Goal: Obtain resource: Download file/media

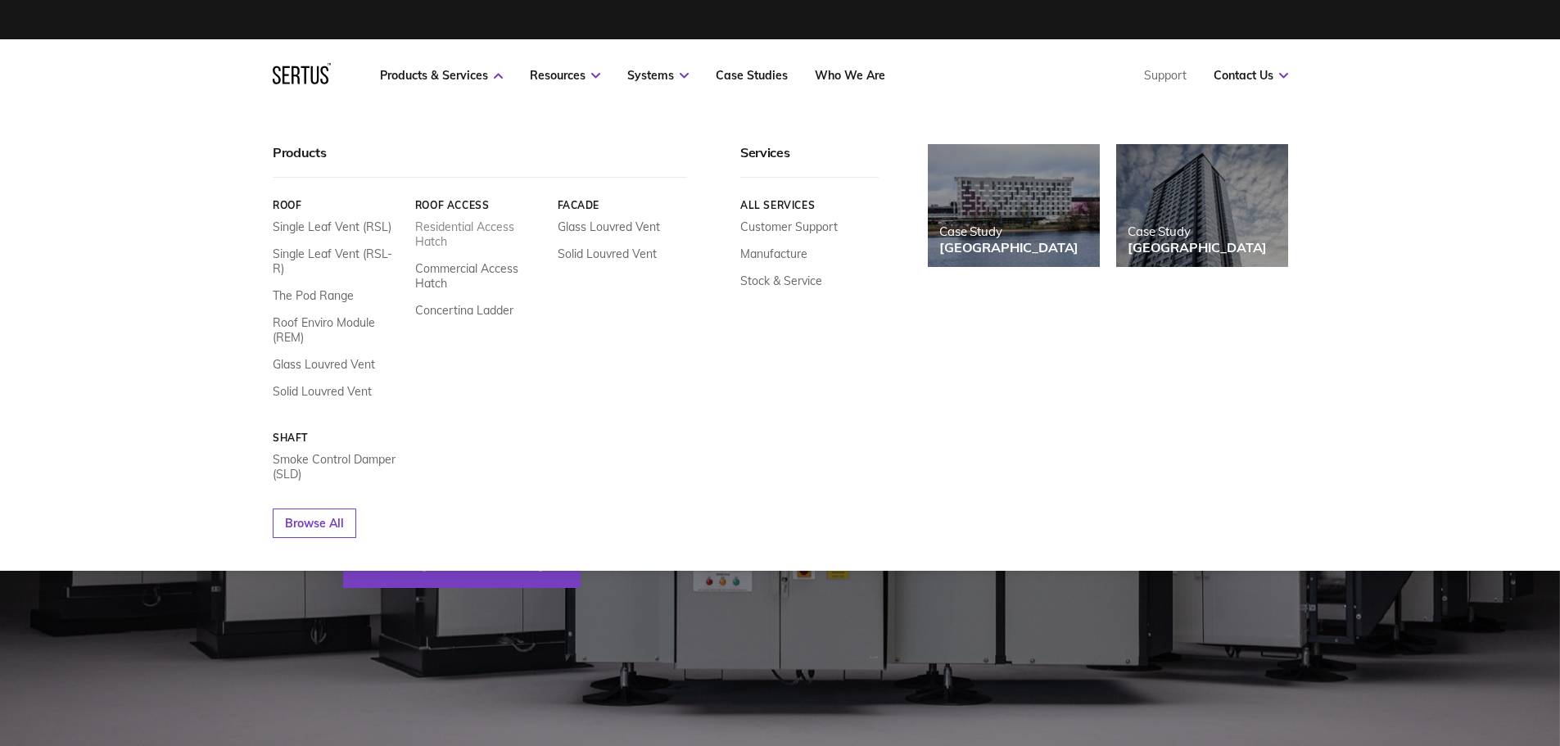
click at [492, 229] on link "Residential Access Hatch" at bounding box center [479, 233] width 130 height 29
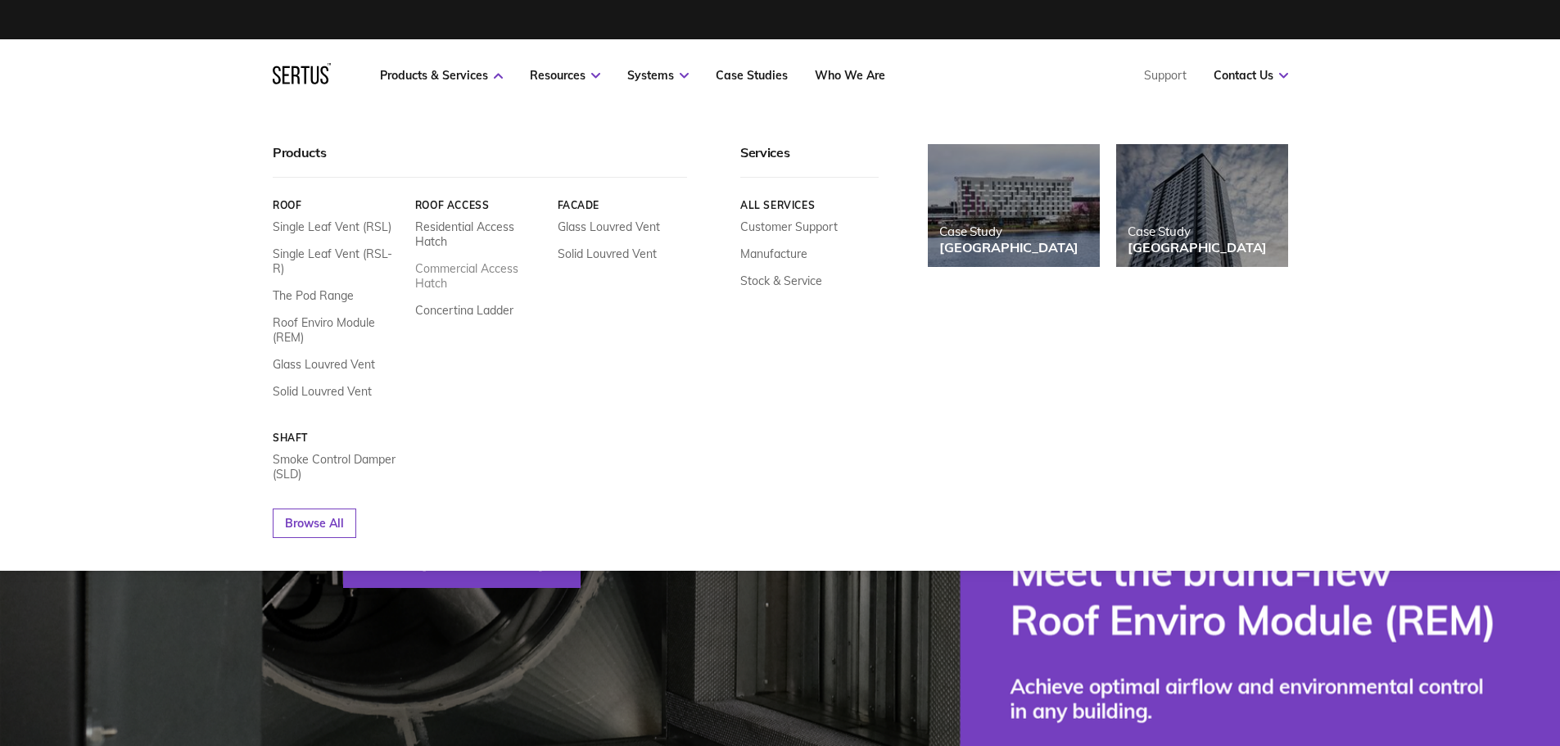
click at [469, 269] on link "Commercial Access Hatch" at bounding box center [479, 275] width 130 height 29
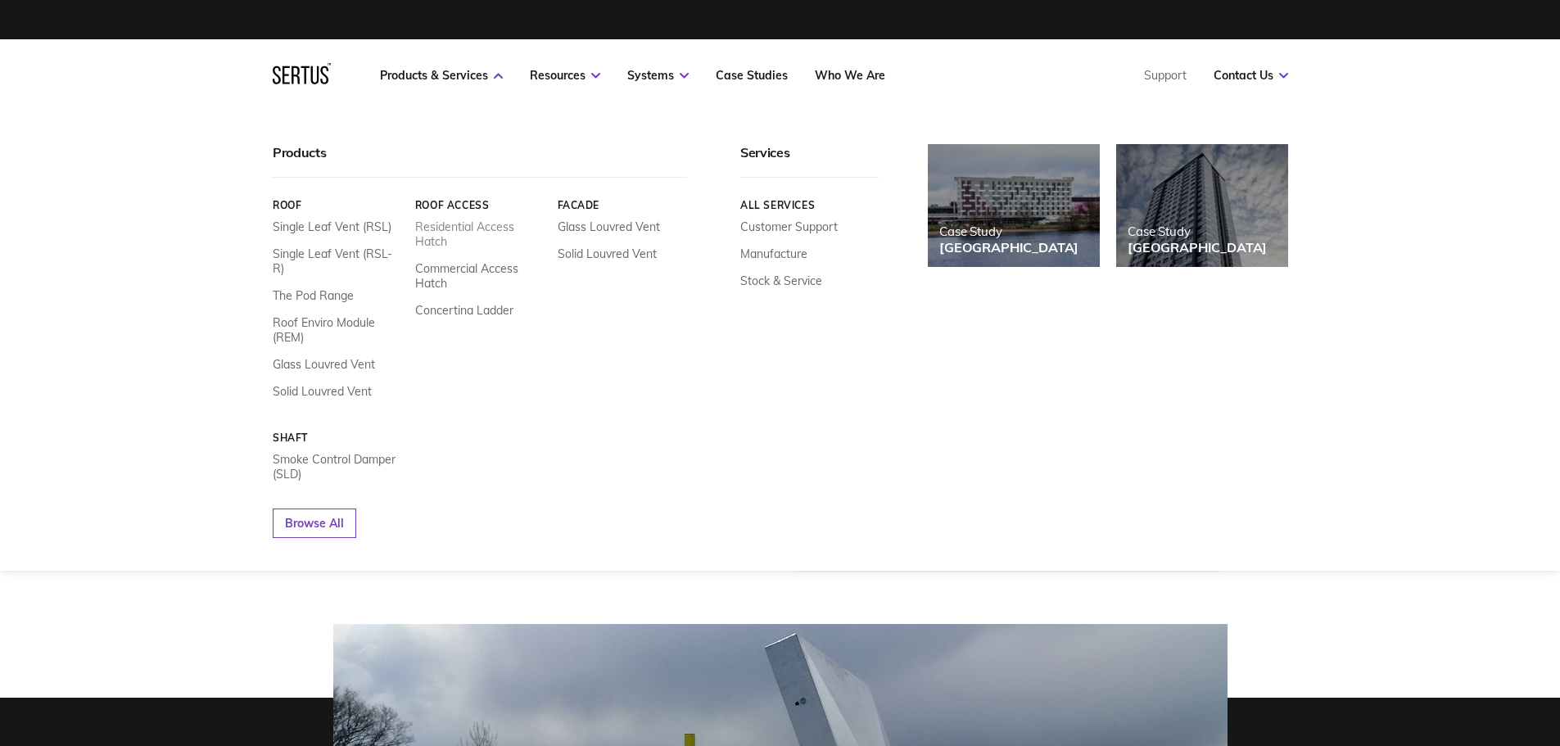
click at [459, 224] on link "Residential Access Hatch" at bounding box center [479, 233] width 130 height 29
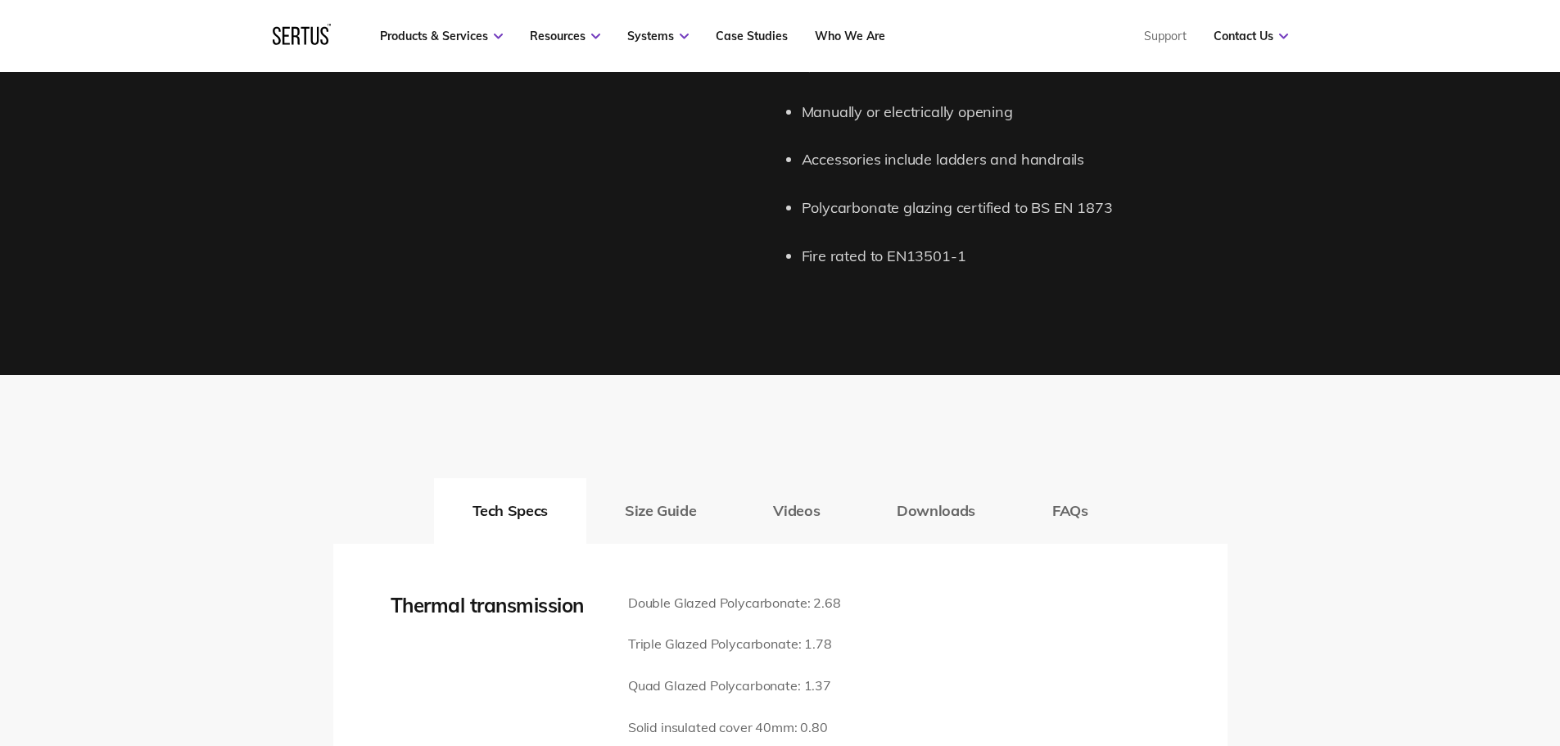
scroll to position [2129, 0]
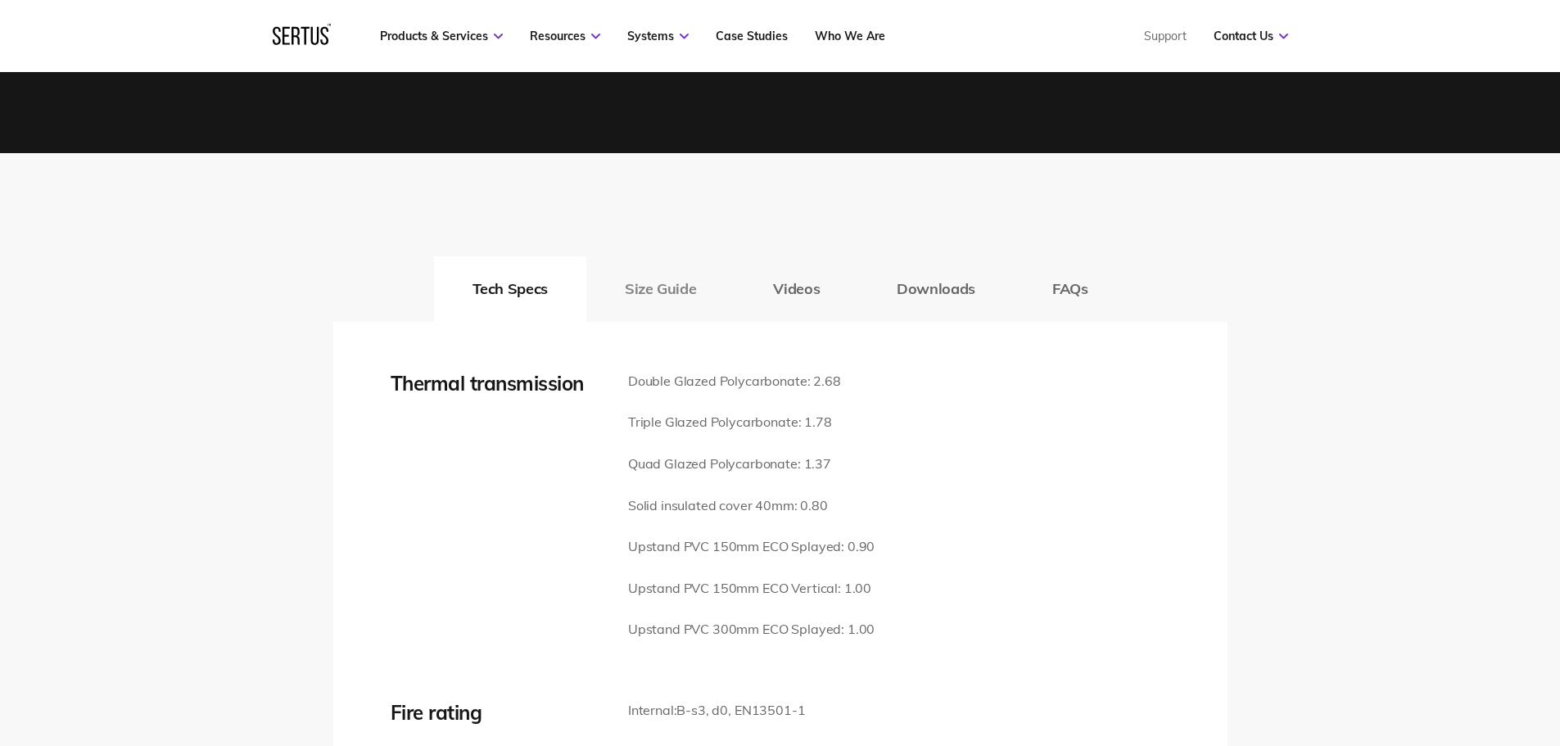
click at [699, 271] on button "Size Guide" at bounding box center [660, 289] width 148 height 66
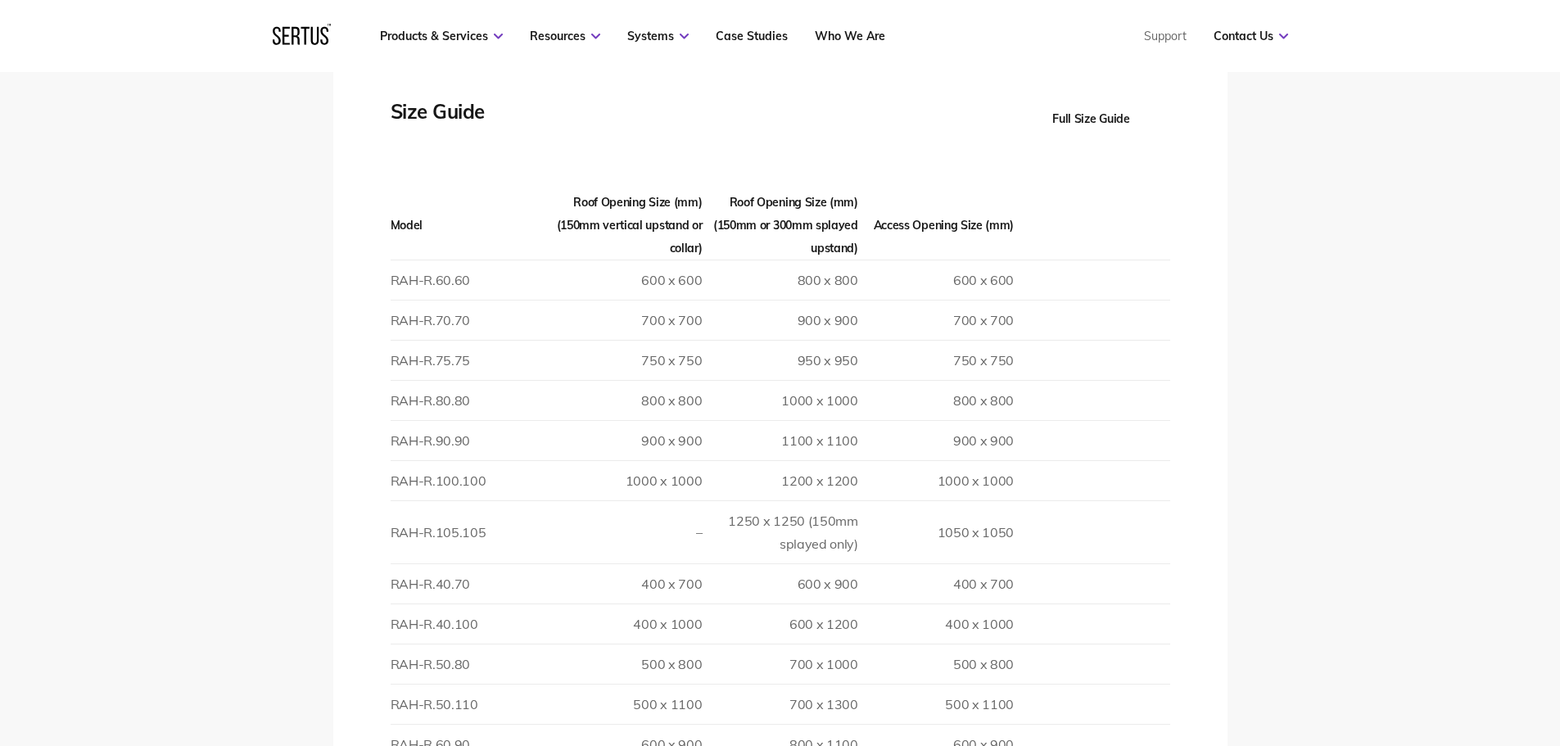
scroll to position [2457, 0]
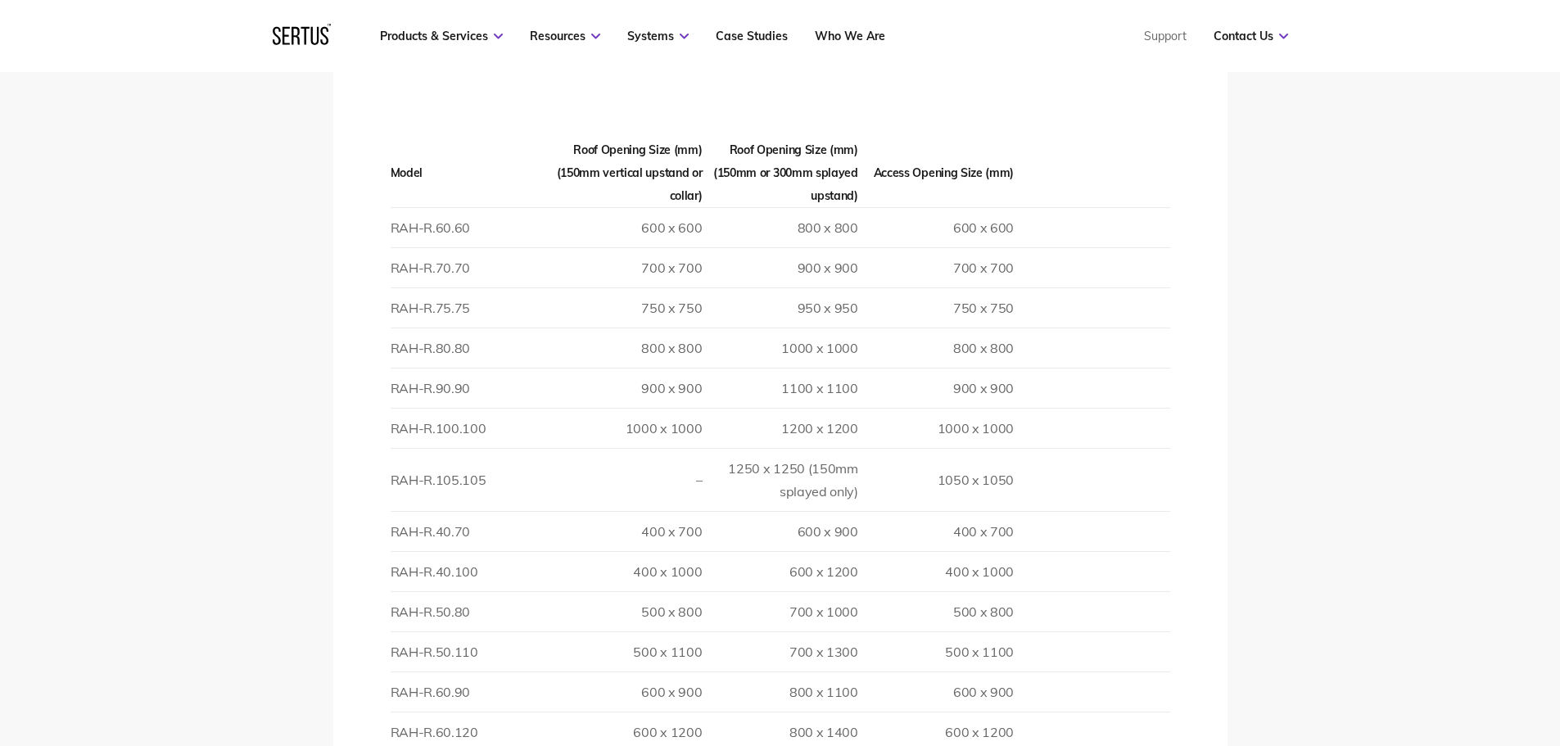
click at [681, 368] on td "900 x 900" at bounding box center [624, 388] width 156 height 40
click at [1038, 342] on td at bounding box center [1092, 348] width 156 height 40
drag, startPoint x: 866, startPoint y: 359, endPoint x: 567, endPoint y: 276, distance: 310.3
click at [560, 368] on tr "RAH-R.90.90 900 x [PHONE_NUMBER] 900 x 900" at bounding box center [781, 388] width 780 height 40
click at [669, 147] on th "Roof Opening Size (mm) (150mm vertical upstand or collar)" at bounding box center [624, 173] width 156 height 70
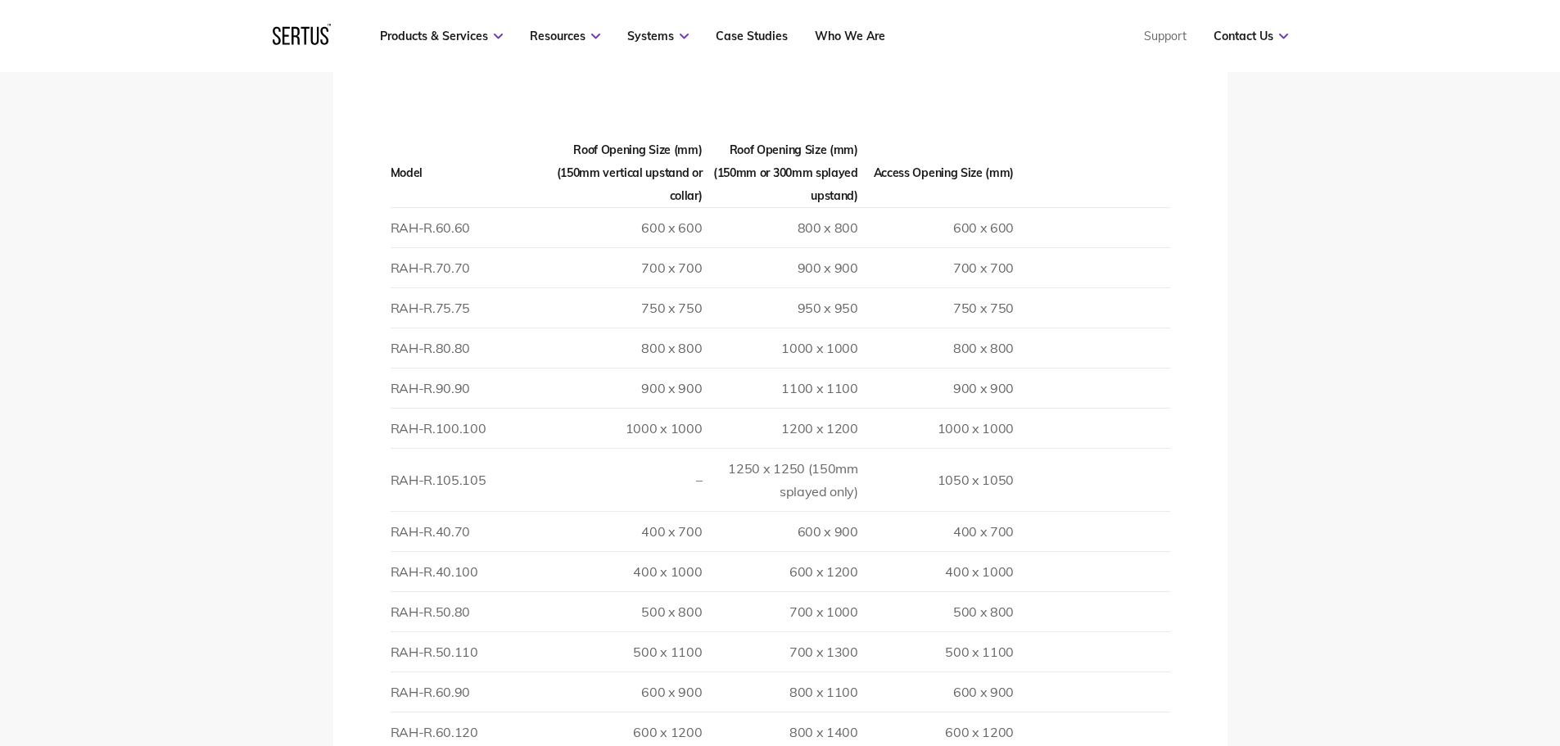
click at [771, 172] on th "Roof Opening Size (mm) (150mm or 300mm splayed upstand)" at bounding box center [780, 173] width 156 height 70
drag, startPoint x: 705, startPoint y: 369, endPoint x: 577, endPoint y: 354, distance: 128.6
click at [568, 368] on tr "RAH-R.90.90 900 x [PHONE_NUMBER] 900 x 900" at bounding box center [781, 388] width 780 height 40
click at [578, 368] on td "900 x 900" at bounding box center [624, 388] width 156 height 40
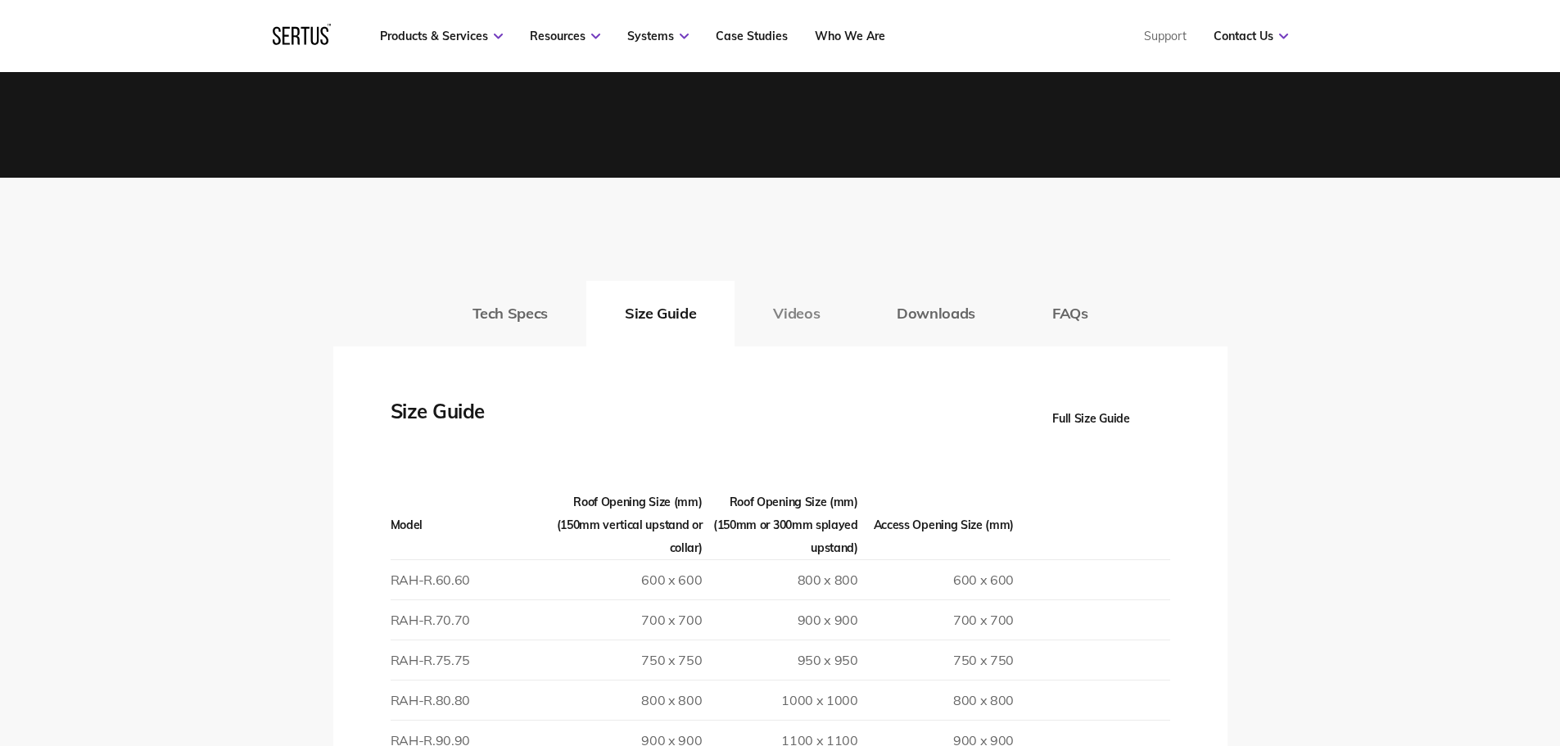
scroll to position [2293, 0]
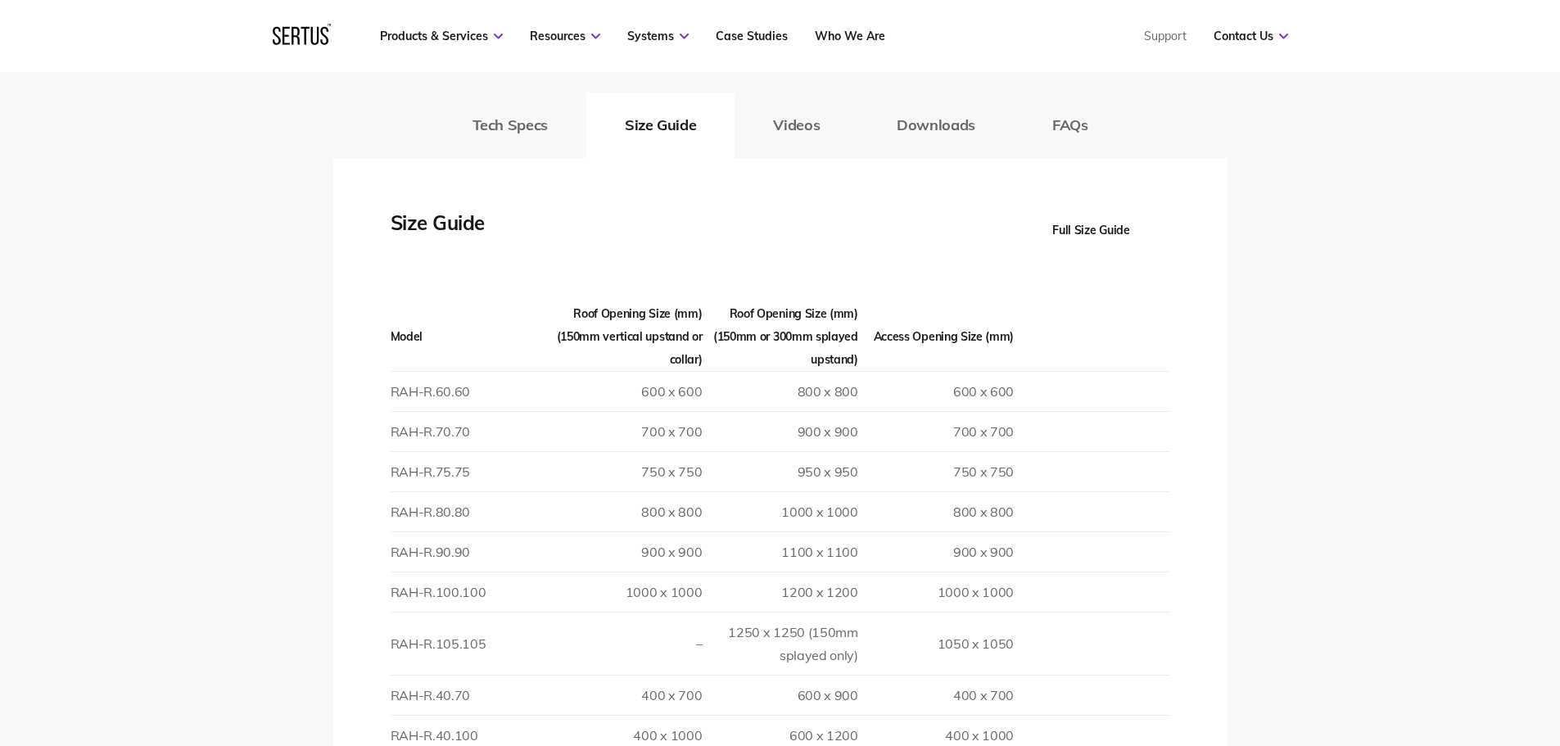
click at [809, 98] on button "Videos" at bounding box center [797, 126] width 124 height 66
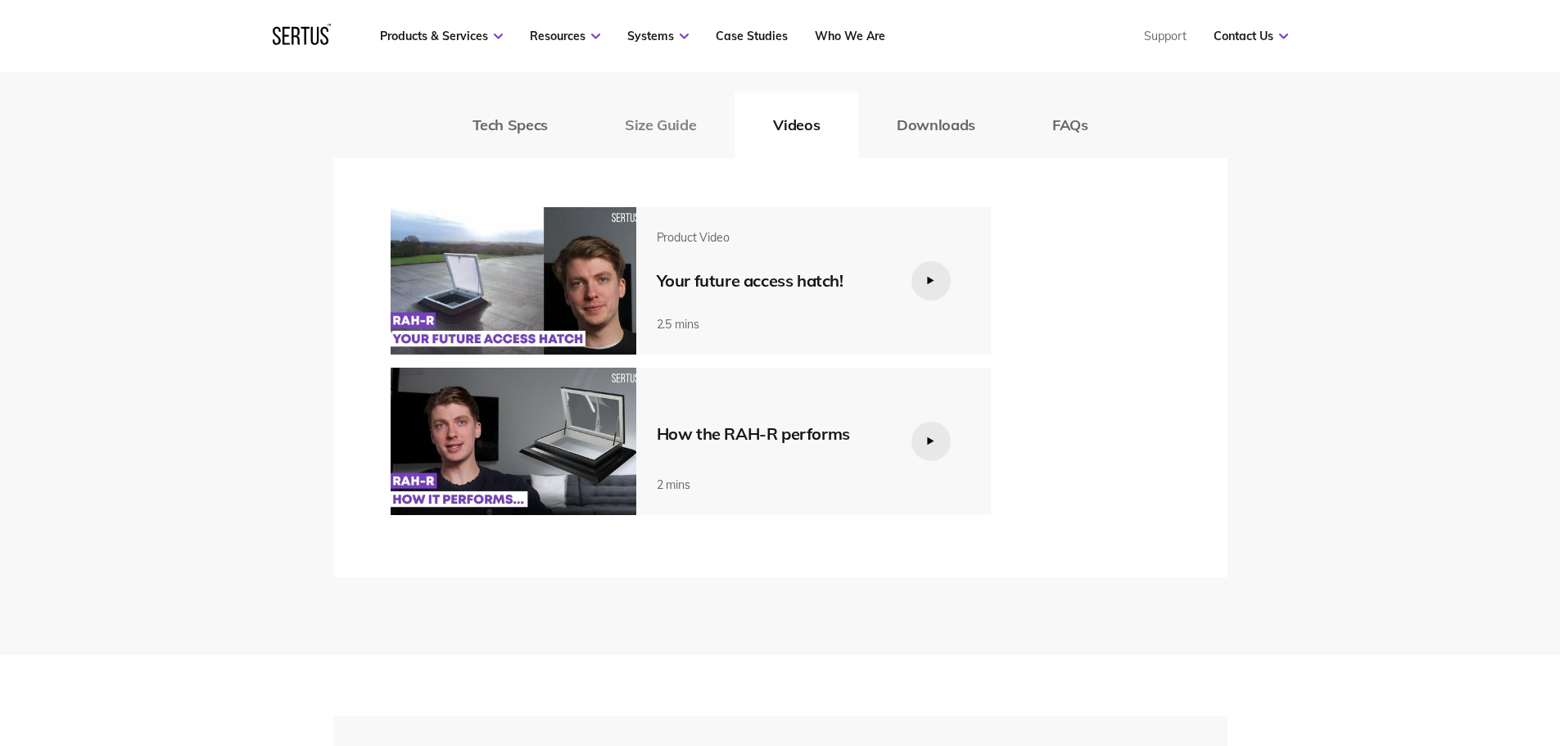
click at [654, 111] on button "Size Guide" at bounding box center [660, 126] width 148 height 66
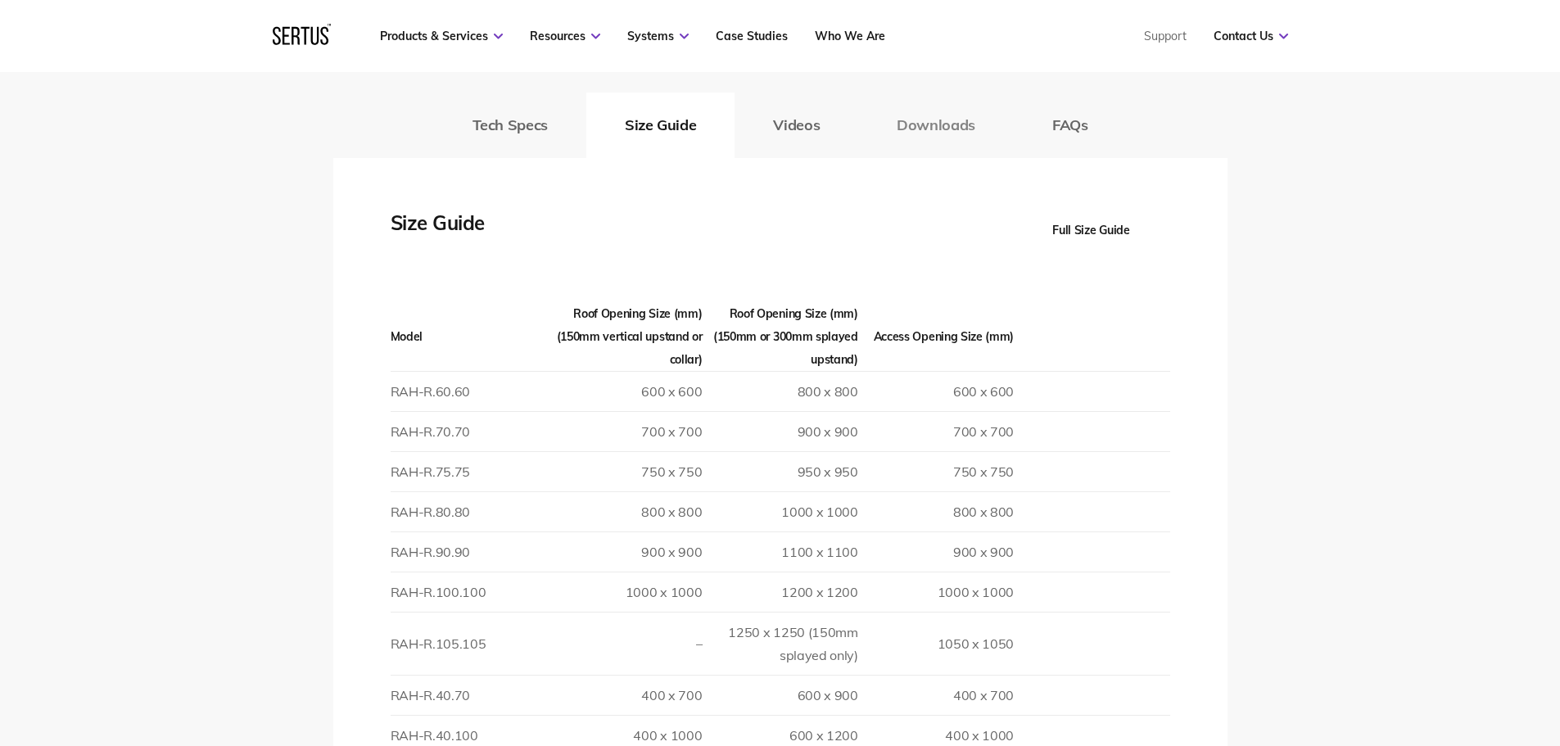
click at [911, 102] on button "Downloads" at bounding box center [936, 126] width 156 height 66
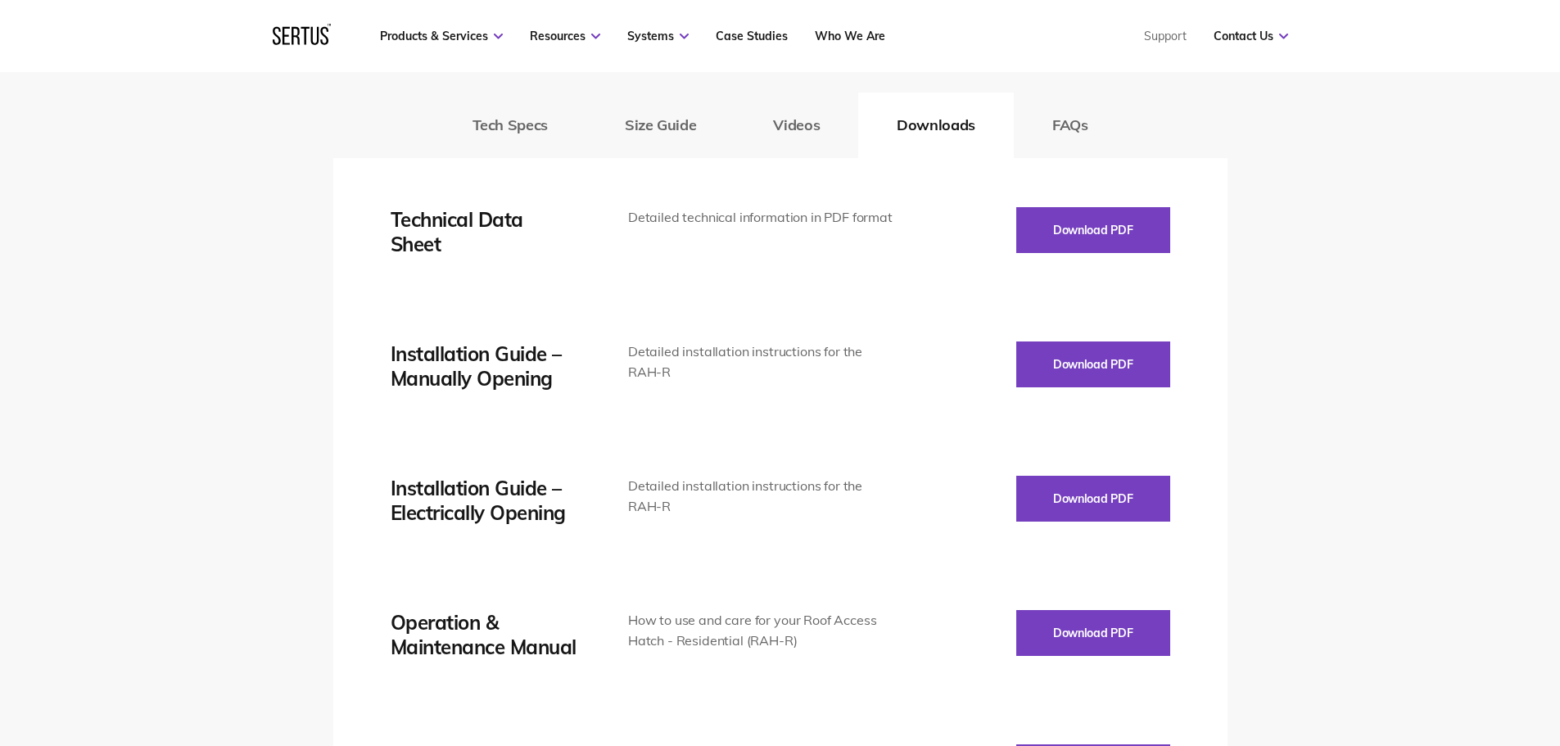
click at [638, 115] on button "Size Guide" at bounding box center [660, 126] width 148 height 66
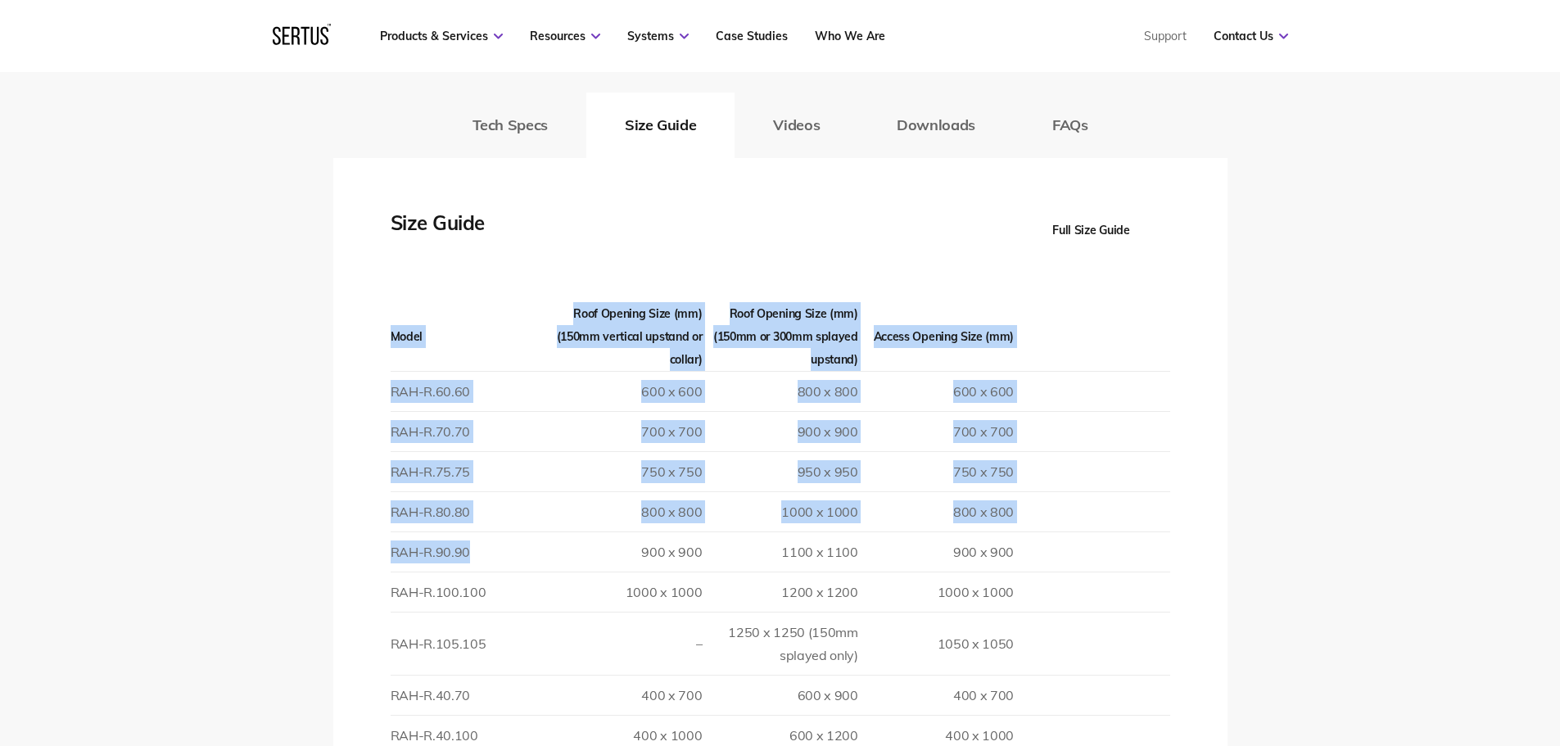
drag, startPoint x: 522, startPoint y: 521, endPoint x: 389, endPoint y: 540, distance: 134.8
click at [389, 540] on div "Thermal transmission Double Glazed Polycarbonate: 2.68 Triple Glazed Polycarbon…" at bounding box center [780, 688] width 894 height 1060
drag, startPoint x: 389, startPoint y: 521, endPoint x: 386, endPoint y: 533, distance: 12.7
click at [387, 522] on div "Thermal transmission Double Glazed Polycarbonate: 2.68 Triple Glazed Polycarbon…" at bounding box center [780, 688] width 894 height 1060
click at [634, 491] on td "800 x 800" at bounding box center [624, 511] width 156 height 40
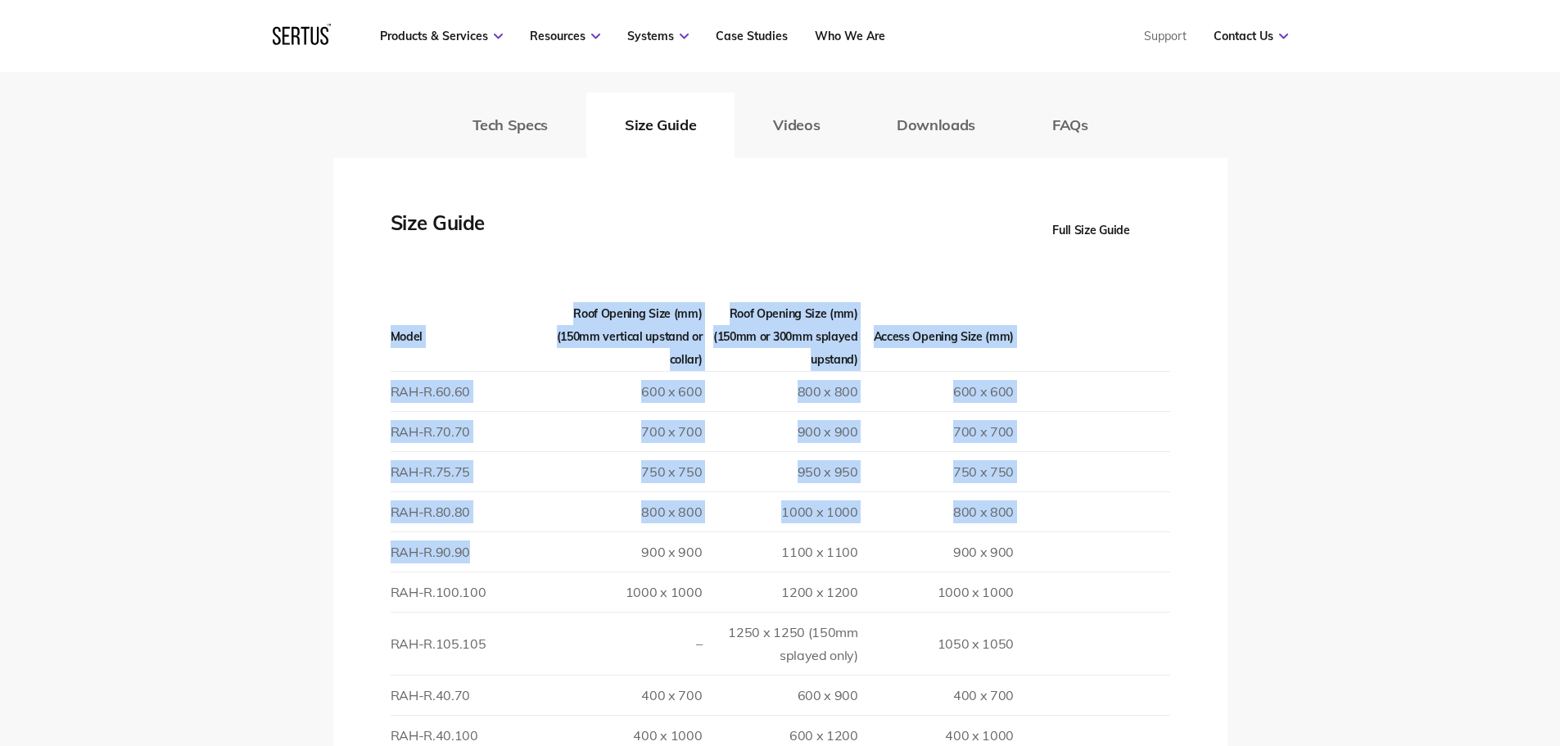
click at [483, 531] on td "RAH-R.90.90" at bounding box center [469, 551] width 156 height 40
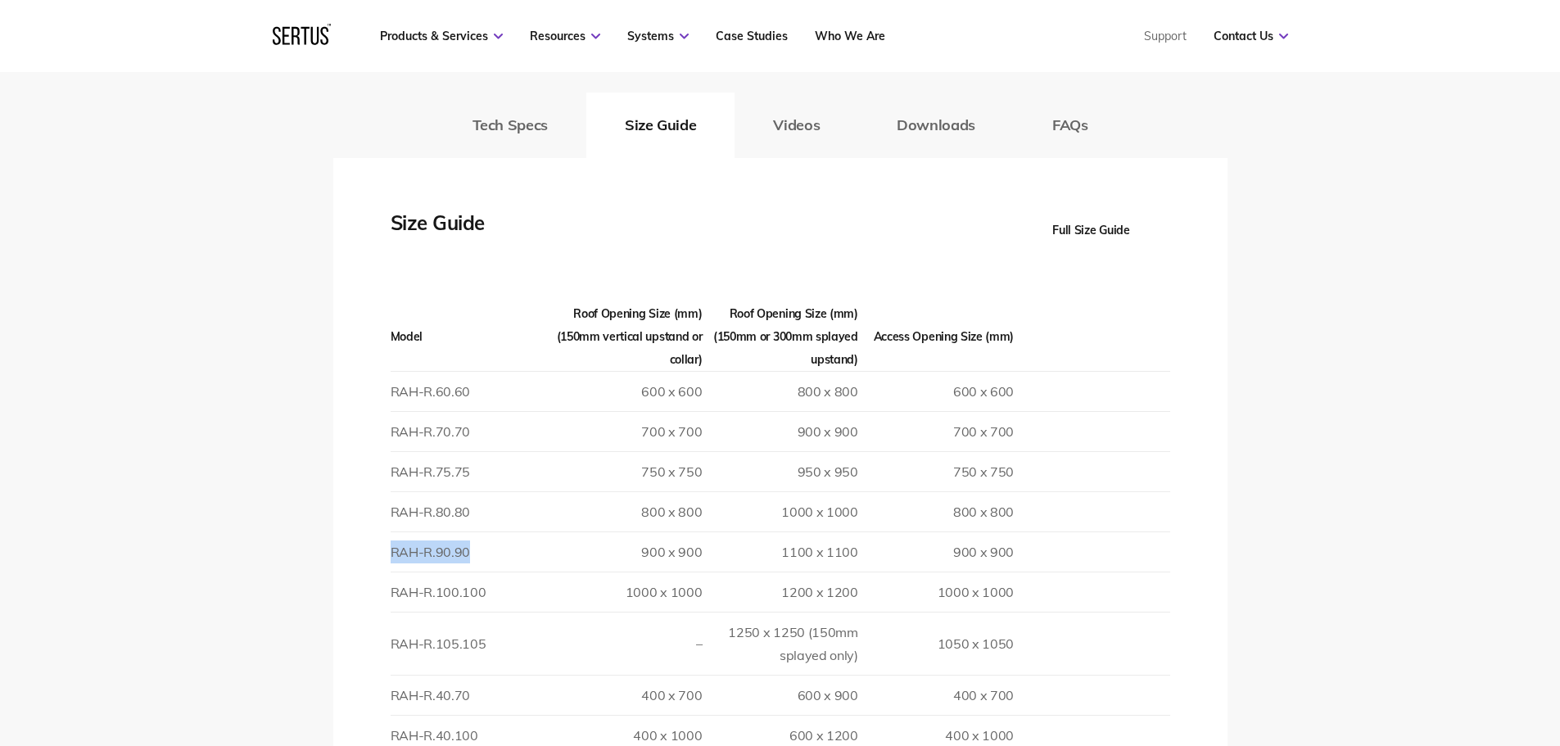
drag, startPoint x: 392, startPoint y: 526, endPoint x: 481, endPoint y: 527, distance: 88.5
click at [481, 531] on td "RAH-R.90.90" at bounding box center [469, 551] width 156 height 40
copy td "RAH-R.90.90"
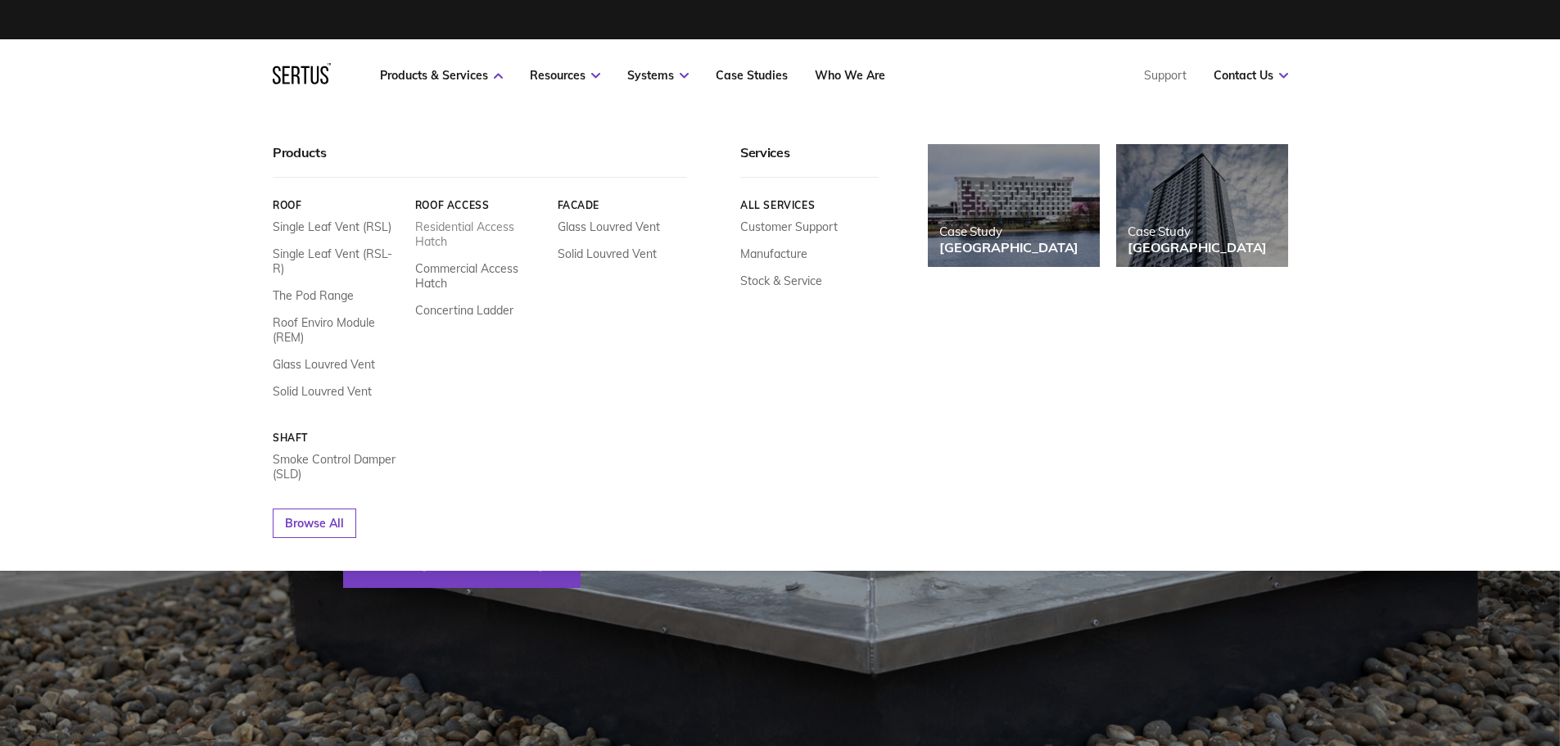
click at [440, 232] on link "Residential Access Hatch" at bounding box center [479, 233] width 130 height 29
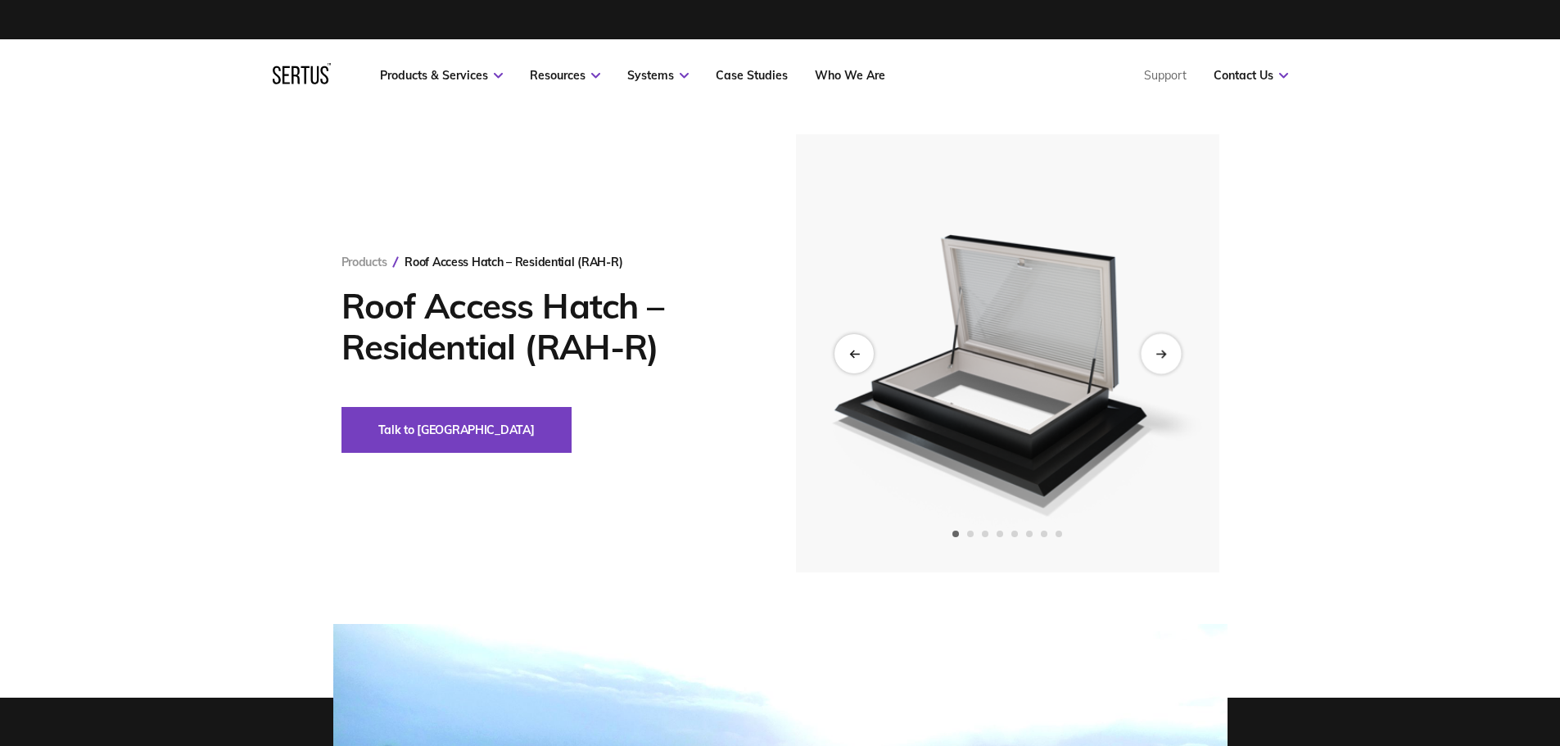
click at [1169, 355] on div "Next slide" at bounding box center [1161, 353] width 40 height 40
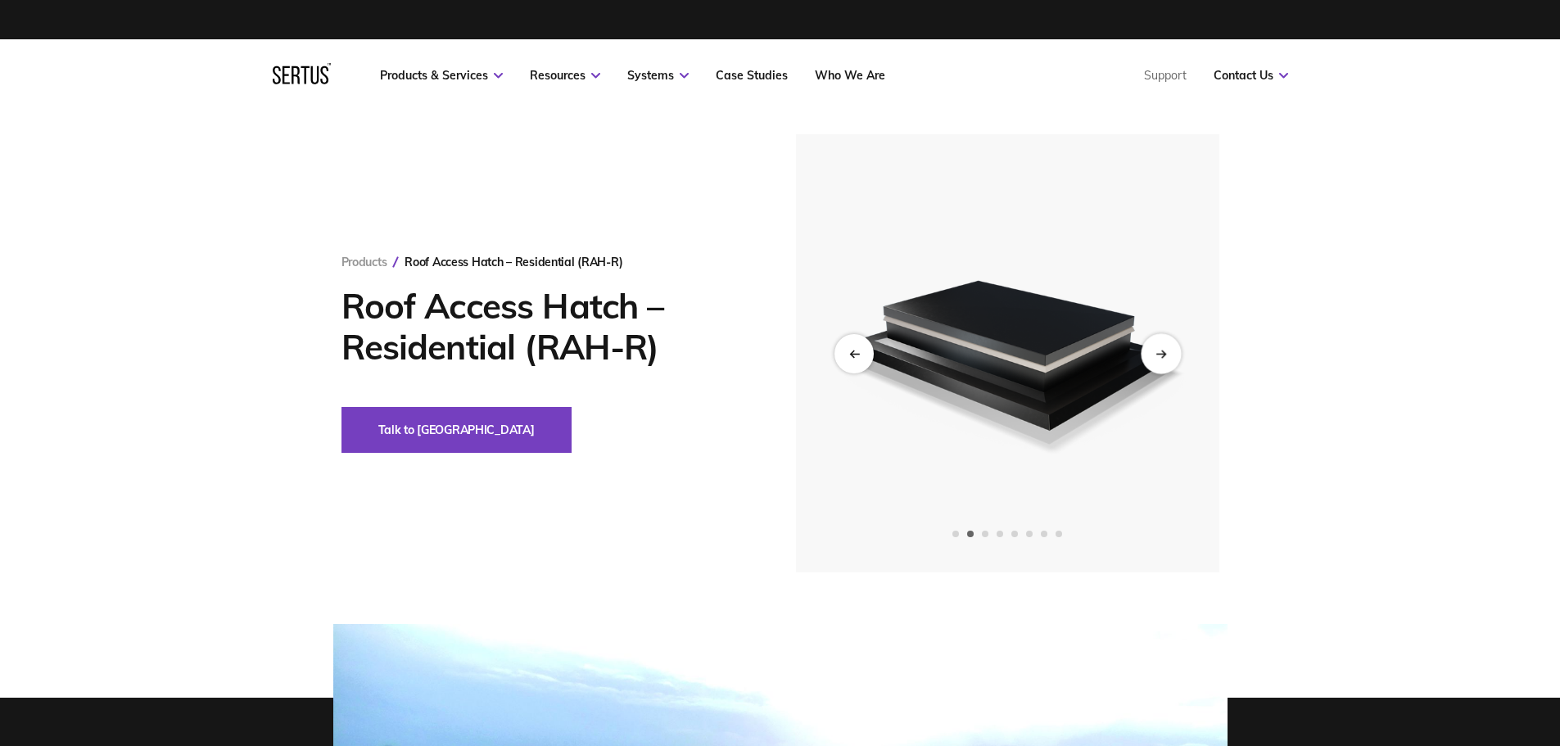
click at [1169, 355] on div "Next slide" at bounding box center [1161, 353] width 40 height 40
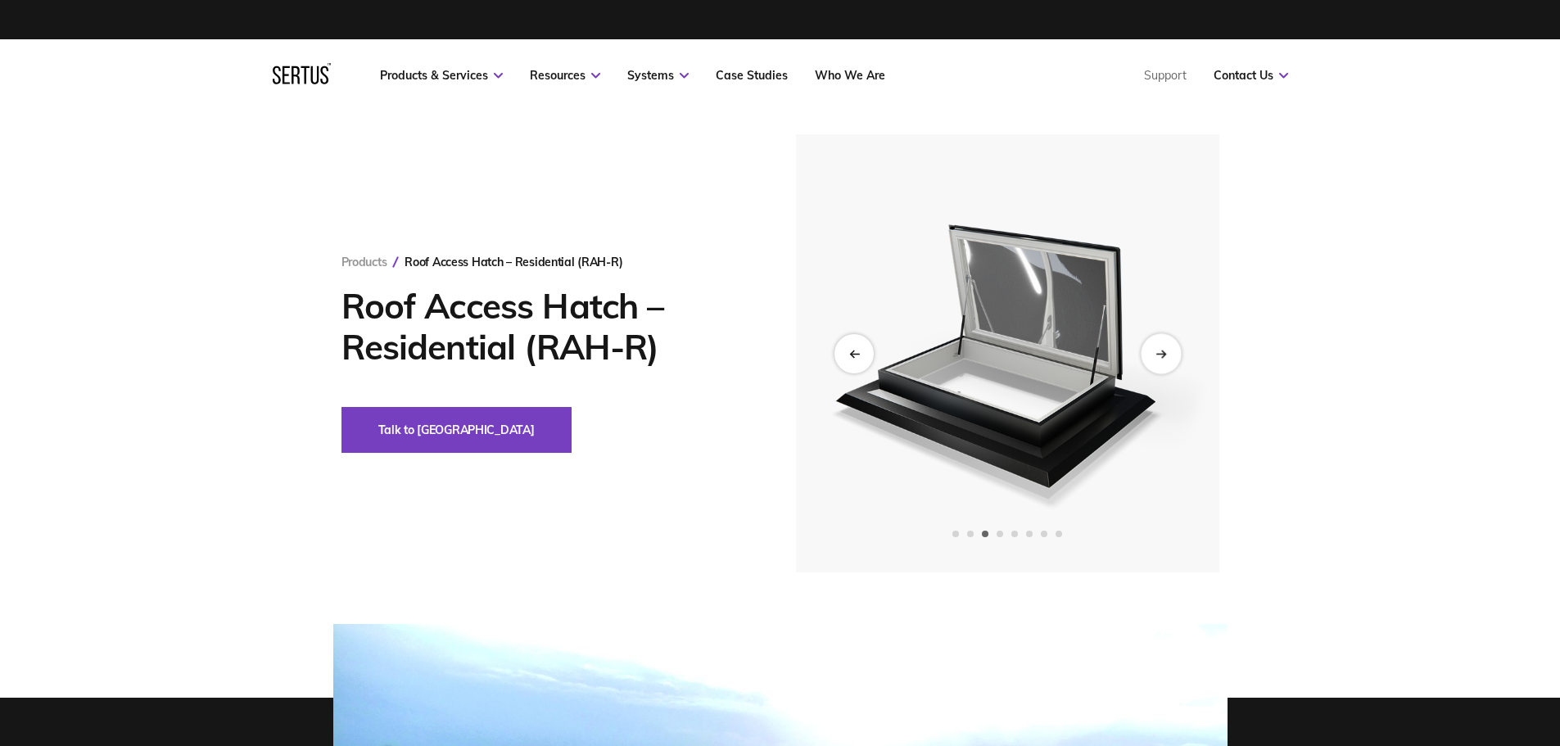
click at [1169, 355] on div "Next slide" at bounding box center [1161, 353] width 40 height 40
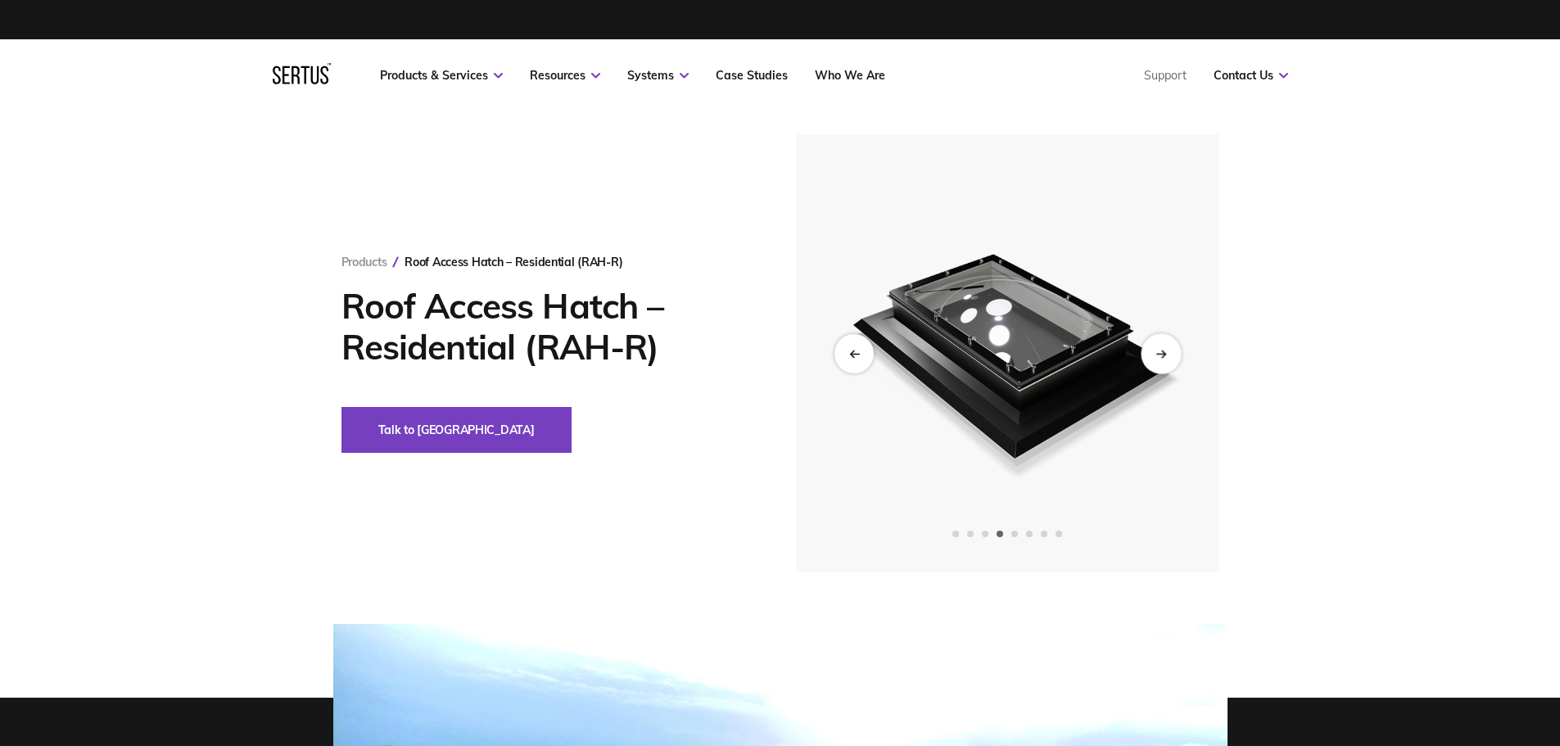
click at [1169, 355] on div "Next slide" at bounding box center [1161, 353] width 40 height 40
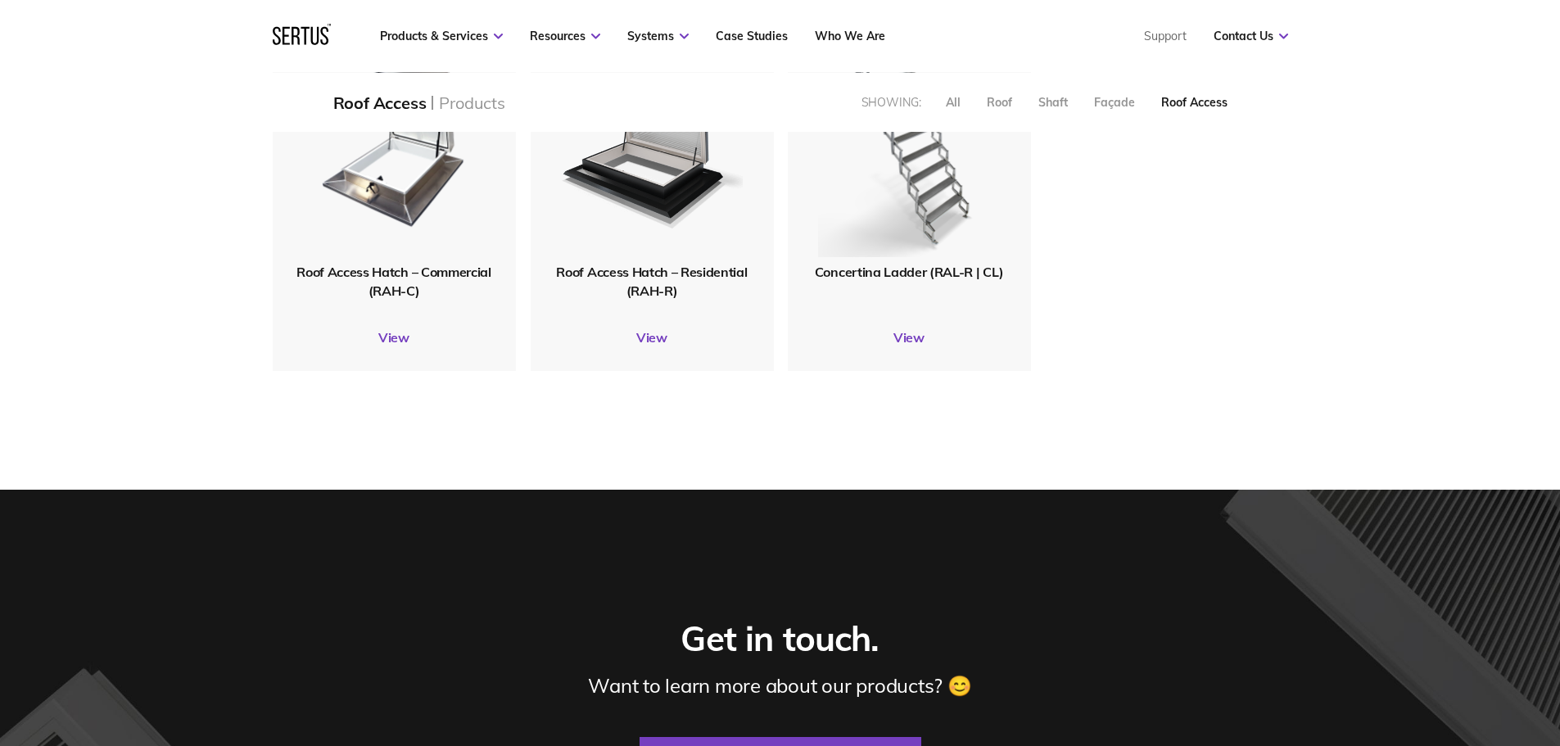
scroll to position [328, 0]
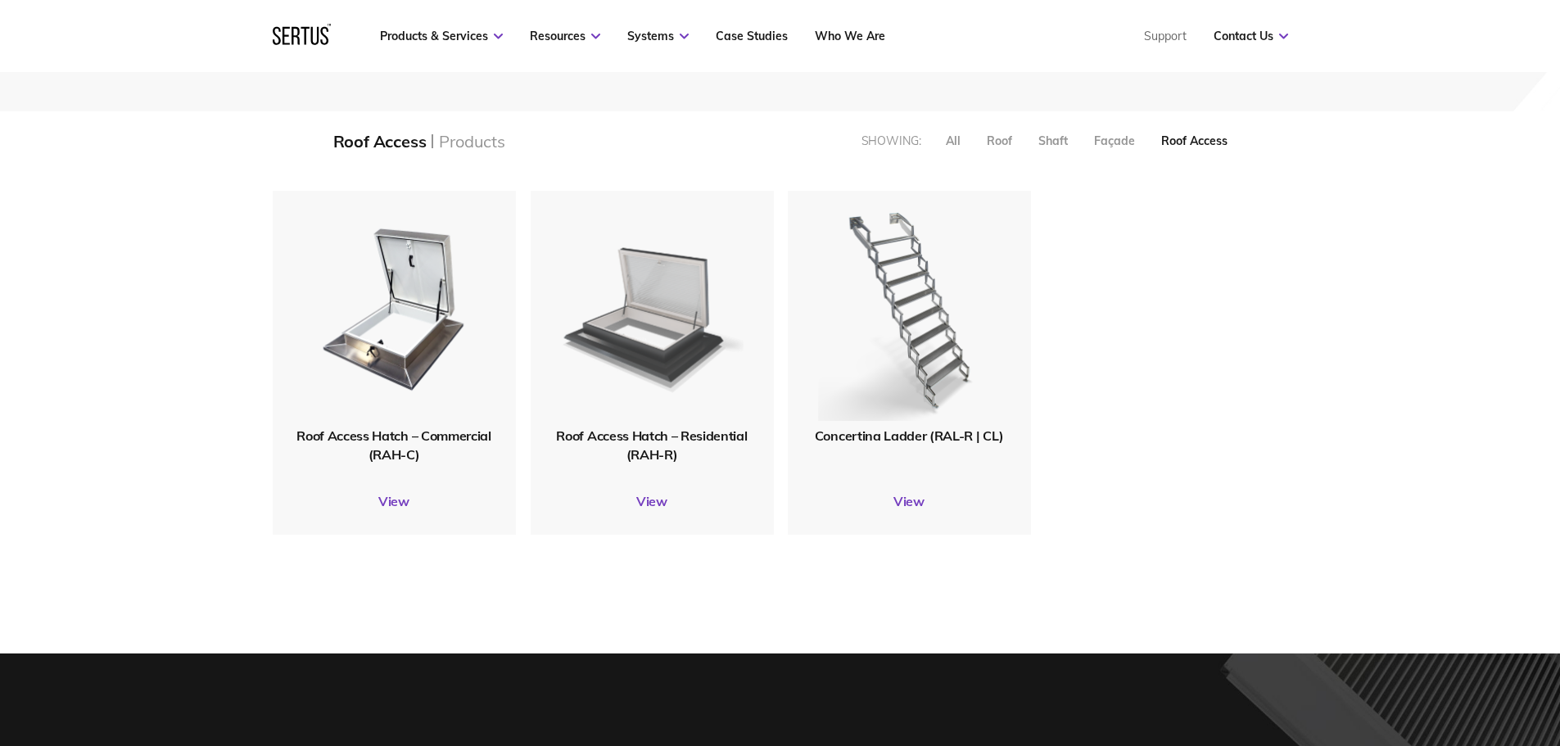
click at [657, 360] on img at bounding box center [651, 309] width 183 height 225
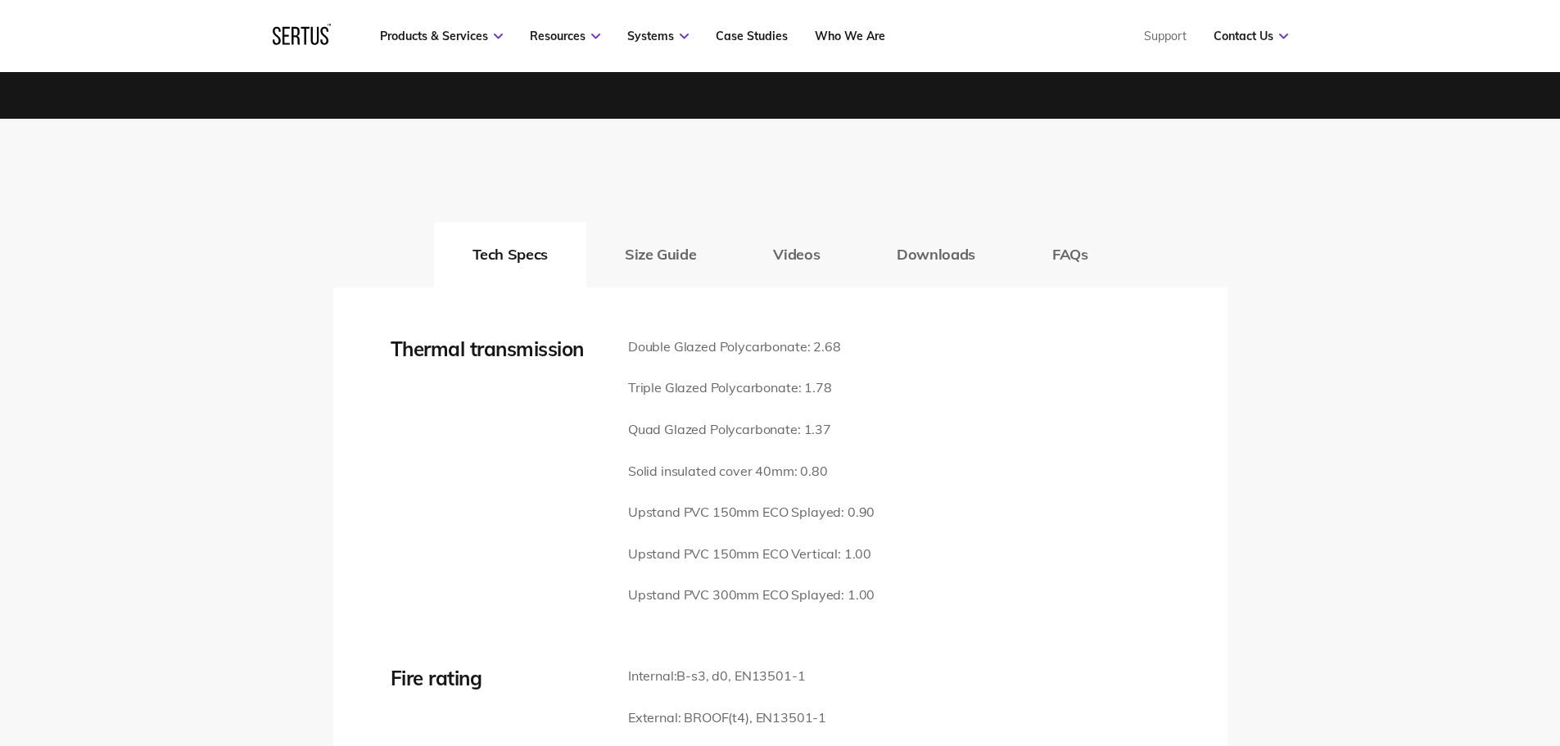
scroll to position [2047, 0]
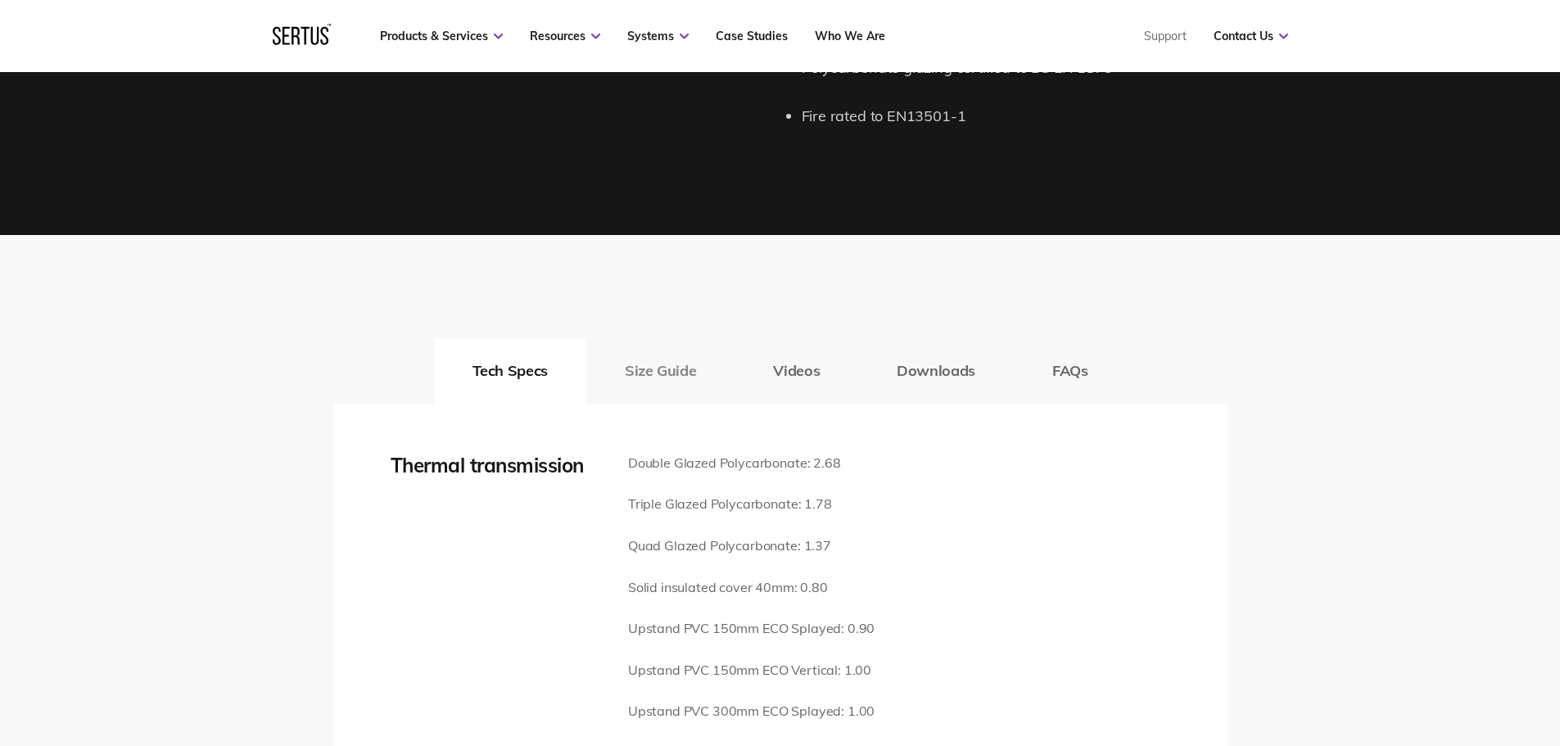
click at [689, 359] on button "Size Guide" at bounding box center [660, 371] width 148 height 66
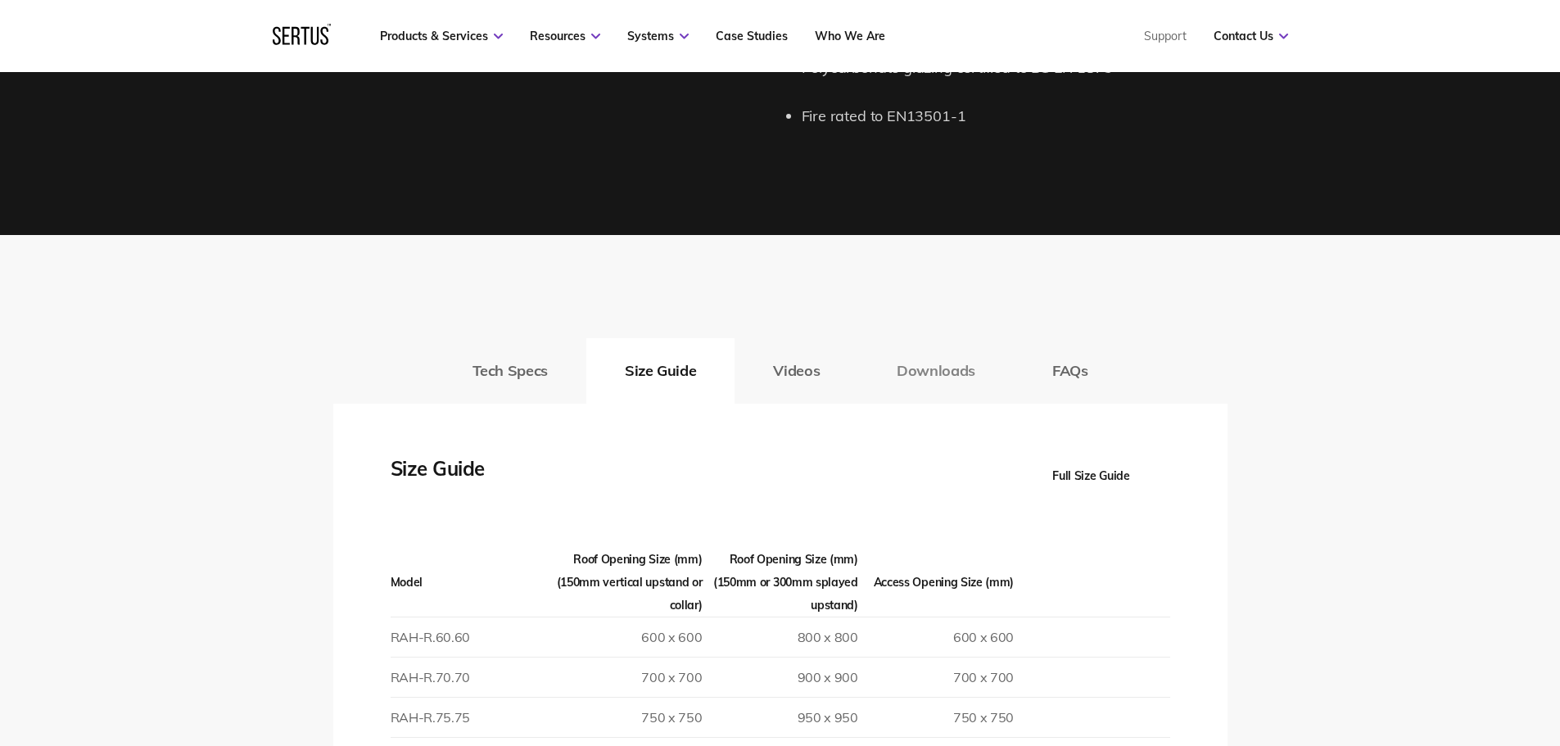
click at [864, 346] on button "Downloads" at bounding box center [936, 371] width 156 height 66
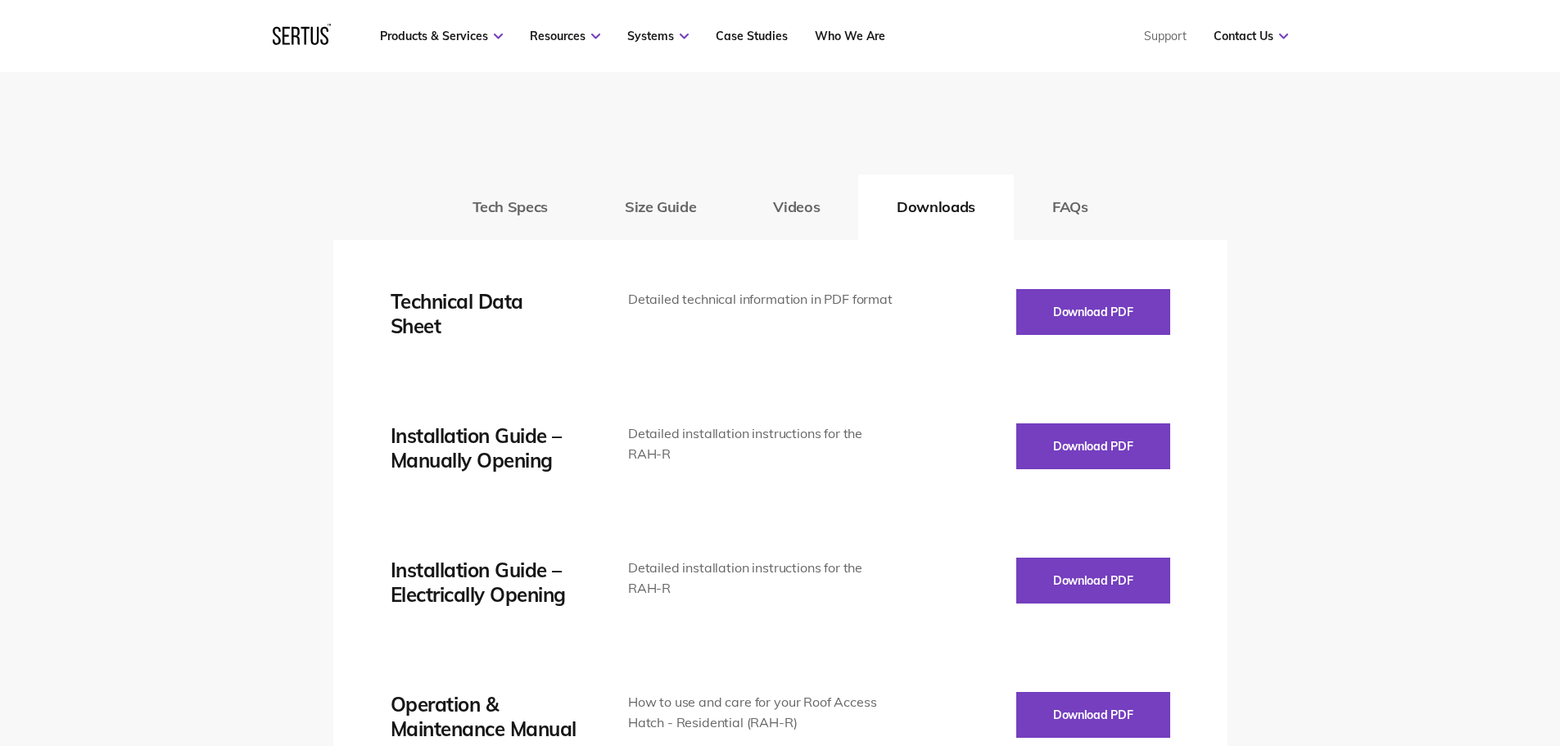
scroll to position [2293, 0]
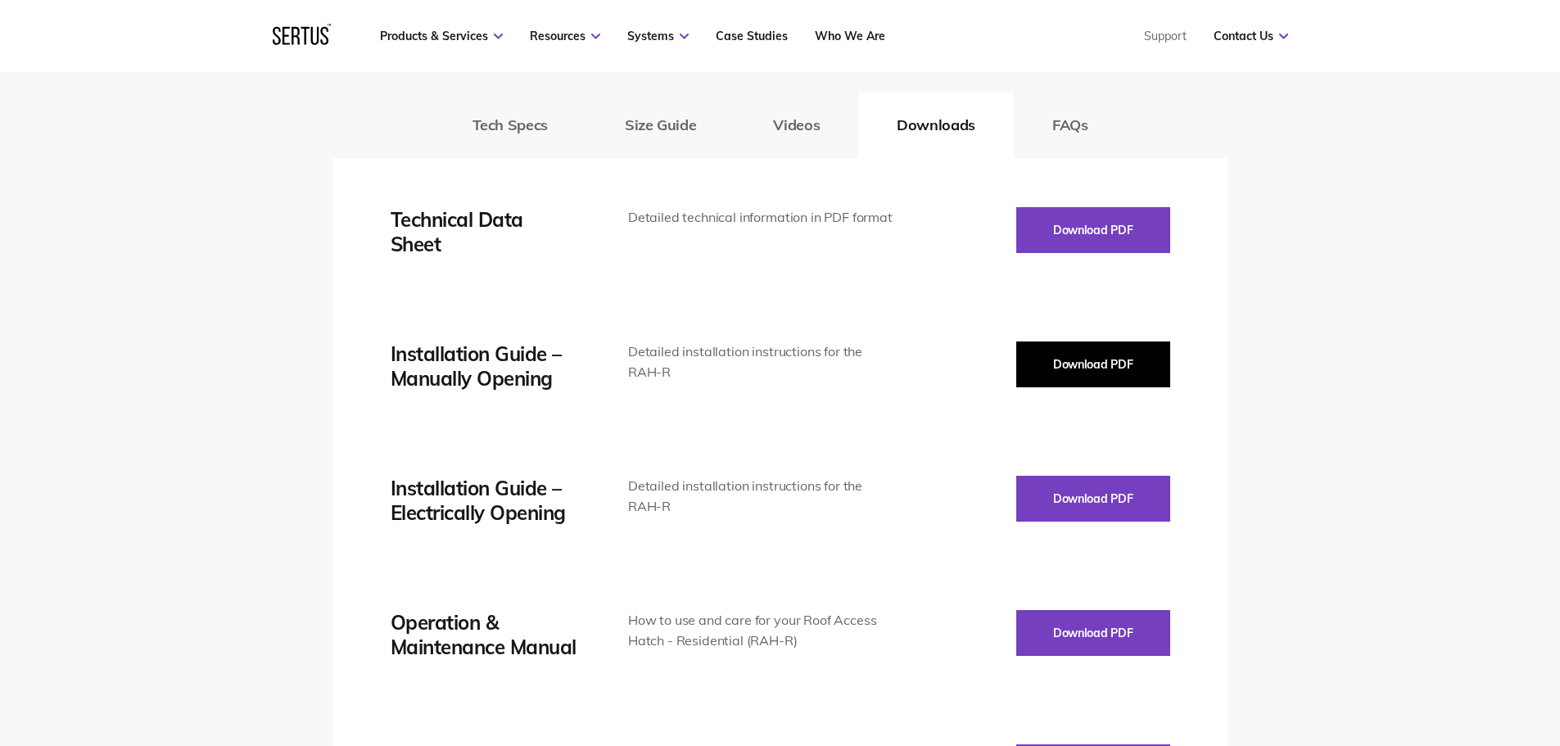
click at [1096, 341] on button "Download PDF" at bounding box center [1093, 364] width 154 height 46
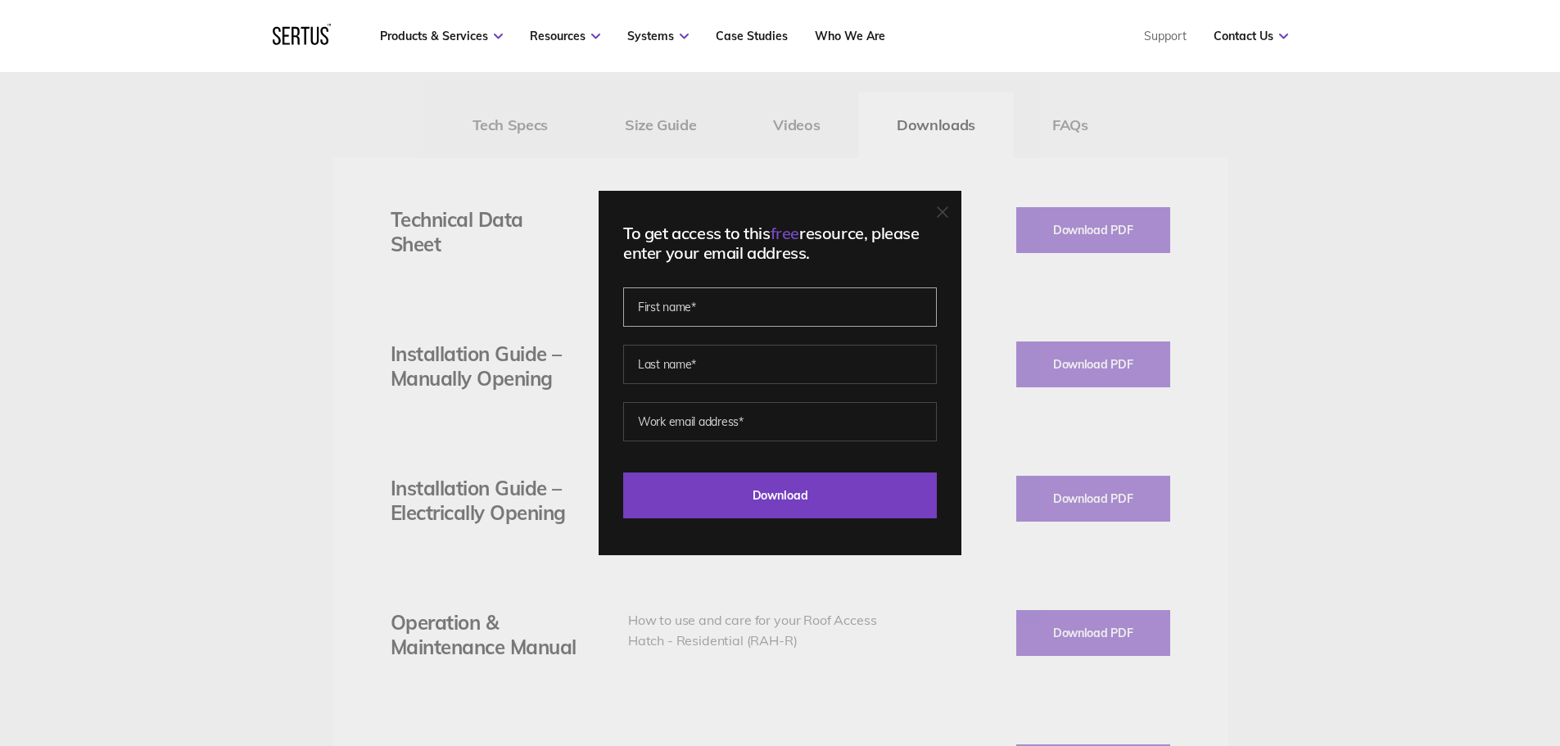
click at [699, 324] on input "text" at bounding box center [780, 306] width 314 height 39
type input "Kayleigh"
type input "Ambridge"
click at [732, 420] on input "email" at bounding box center [780, 421] width 314 height 39
type input "kayleigh.ambridge@gmail.com"
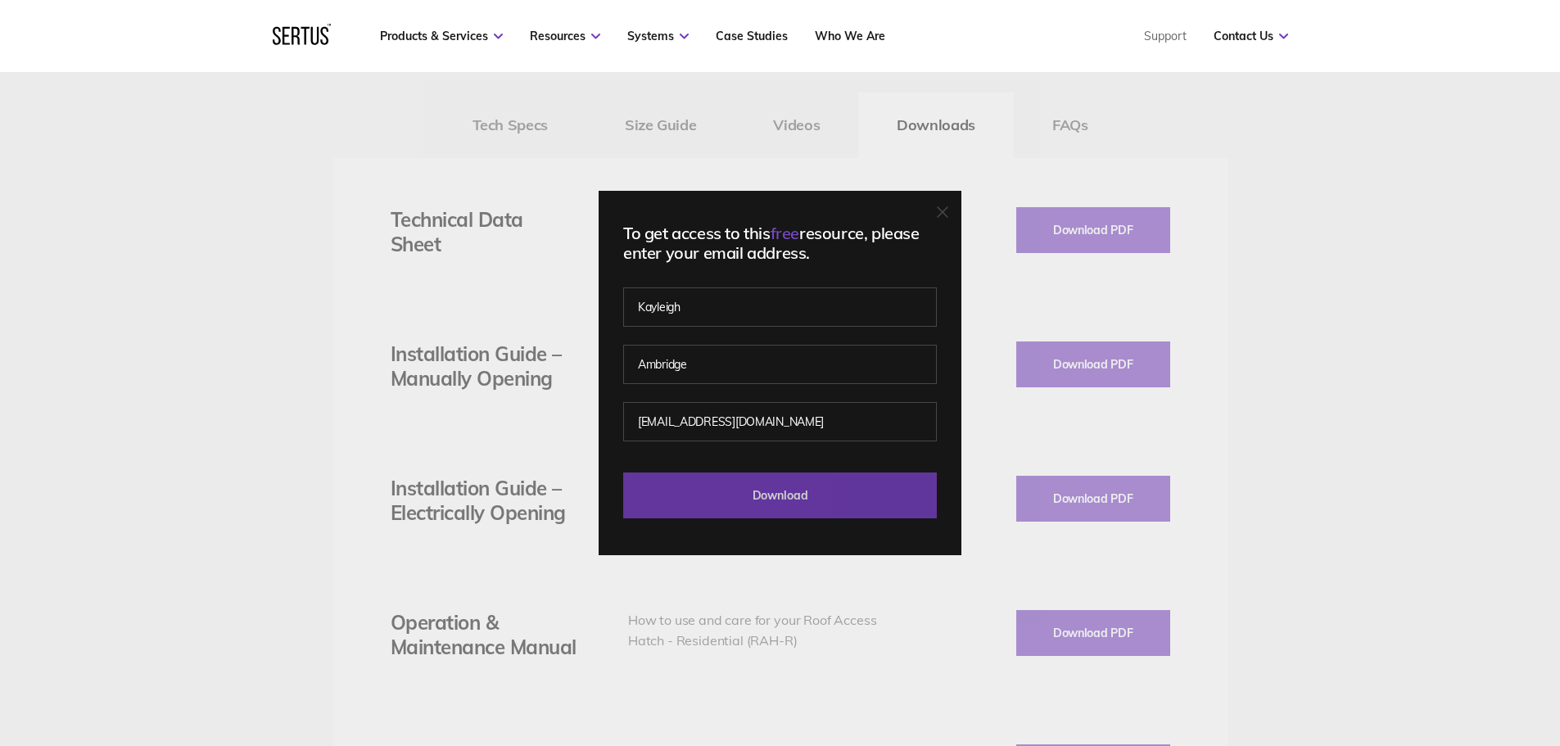
click at [803, 490] on input "Download" at bounding box center [780, 495] width 314 height 46
click at [813, 487] on input "Download" at bounding box center [780, 495] width 314 height 46
click at [718, 486] on input "Download" at bounding box center [780, 495] width 314 height 46
click at [708, 233] on div "To get access to this free resource, please enter your email address." at bounding box center [780, 243] width 314 height 39
drag, startPoint x: 789, startPoint y: 235, endPoint x: 785, endPoint y: 267, distance: 32.1
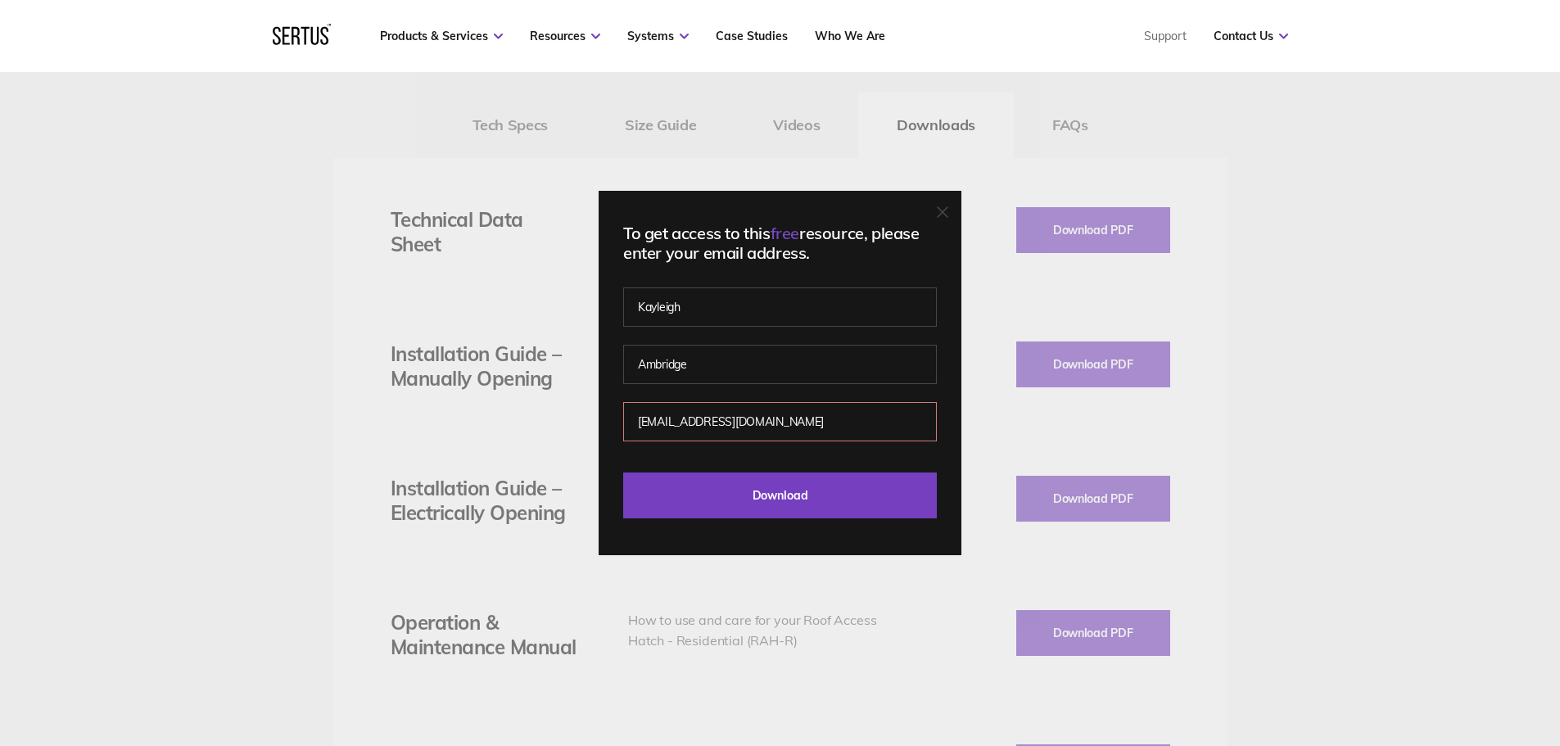
click at [789, 237] on span "free" at bounding box center [785, 233] width 29 height 20
drag, startPoint x: 729, startPoint y: 433, endPoint x: 771, endPoint y: 419, distance: 44.0
click at [730, 432] on input "kayleigh.ambridge@gmail.com" at bounding box center [780, 421] width 314 height 39
click at [852, 424] on input "kayleigh.ambridge@gmail.com" at bounding box center [780, 421] width 314 height 39
drag, startPoint x: 825, startPoint y: 418, endPoint x: 0, endPoint y: 352, distance: 827.2
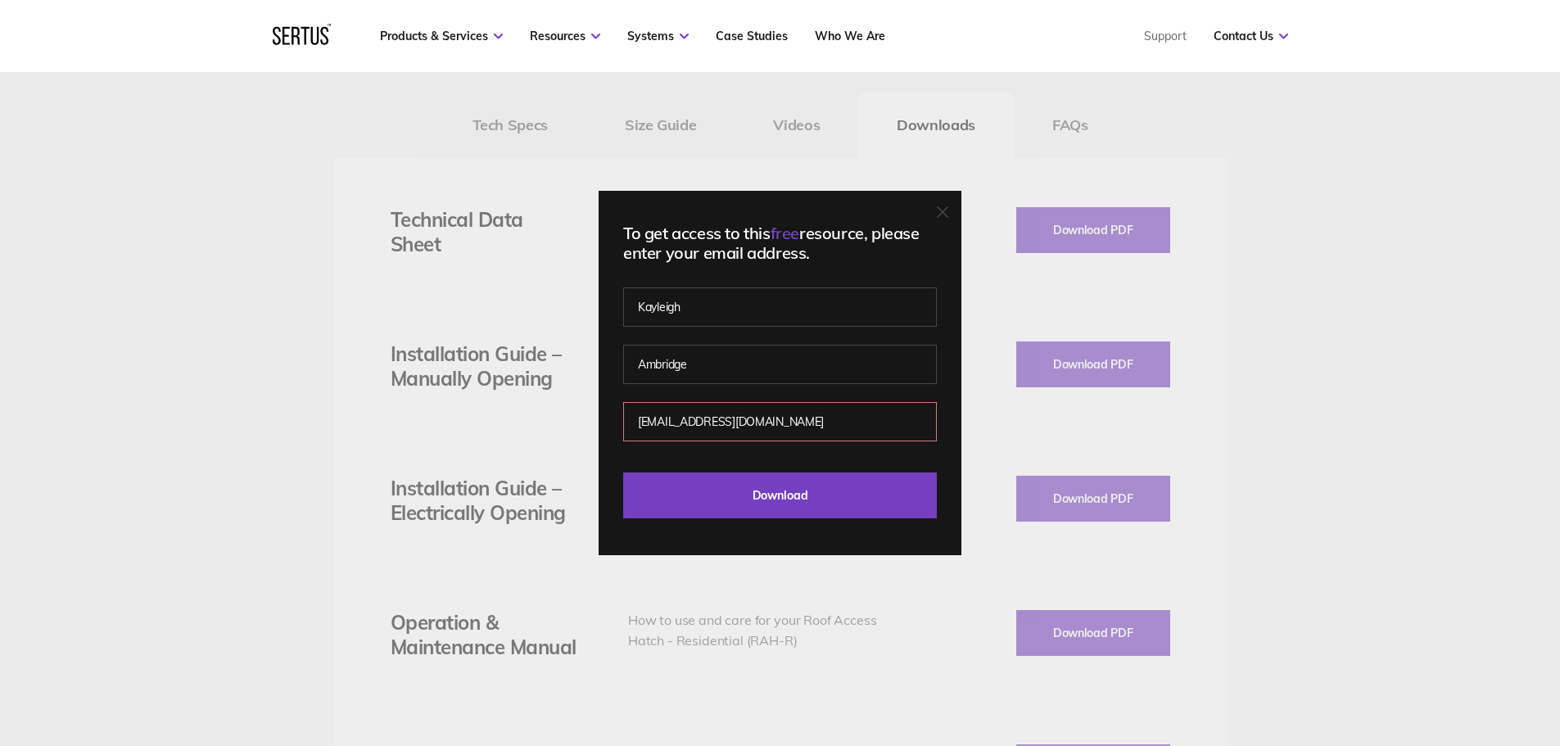
click at [0, 352] on div "To get access to this free resource, please enter your email address. Kayleigh …" at bounding box center [780, 373] width 1560 height 746
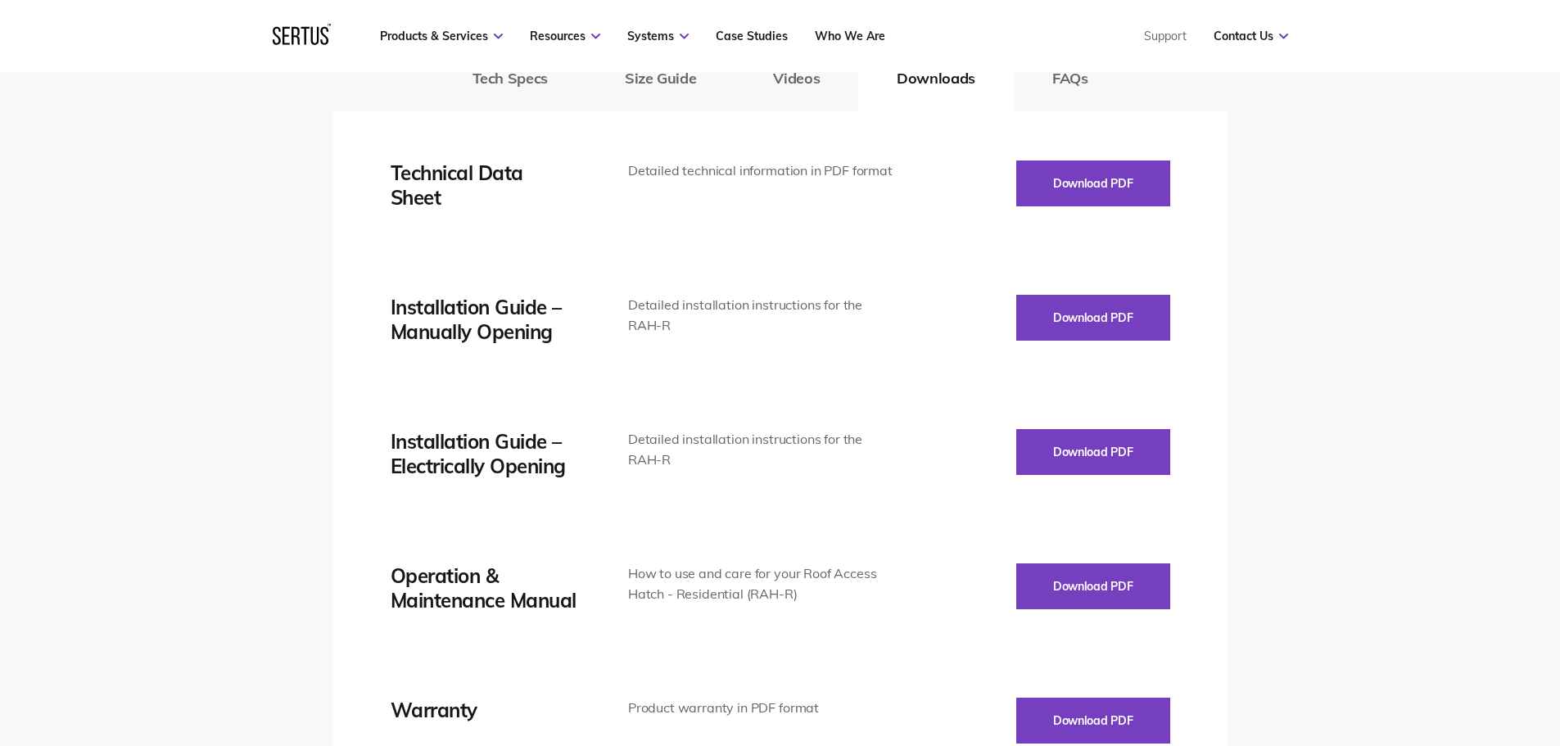
scroll to position [2129, 0]
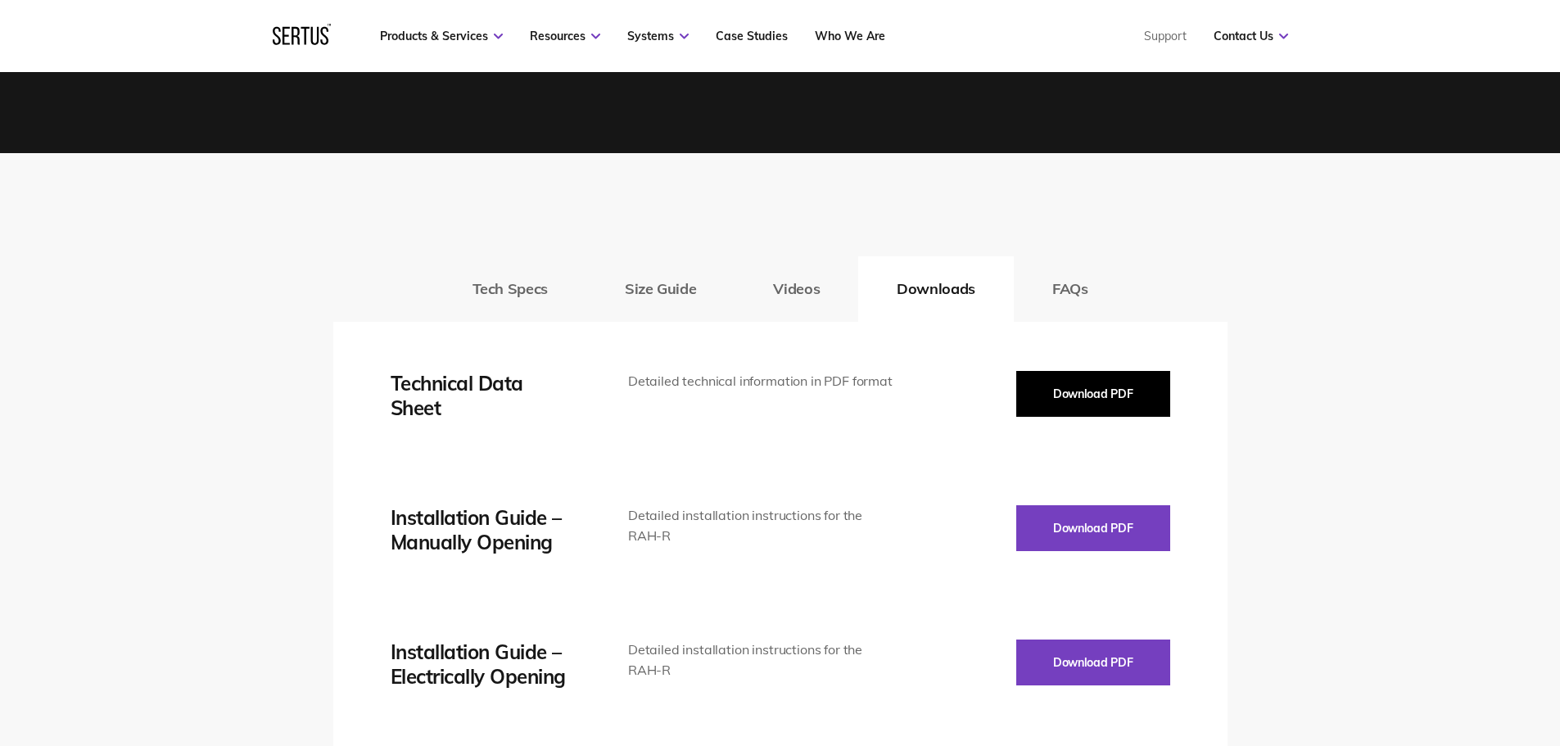
click at [1024, 380] on button "Download PDF" at bounding box center [1093, 394] width 154 height 46
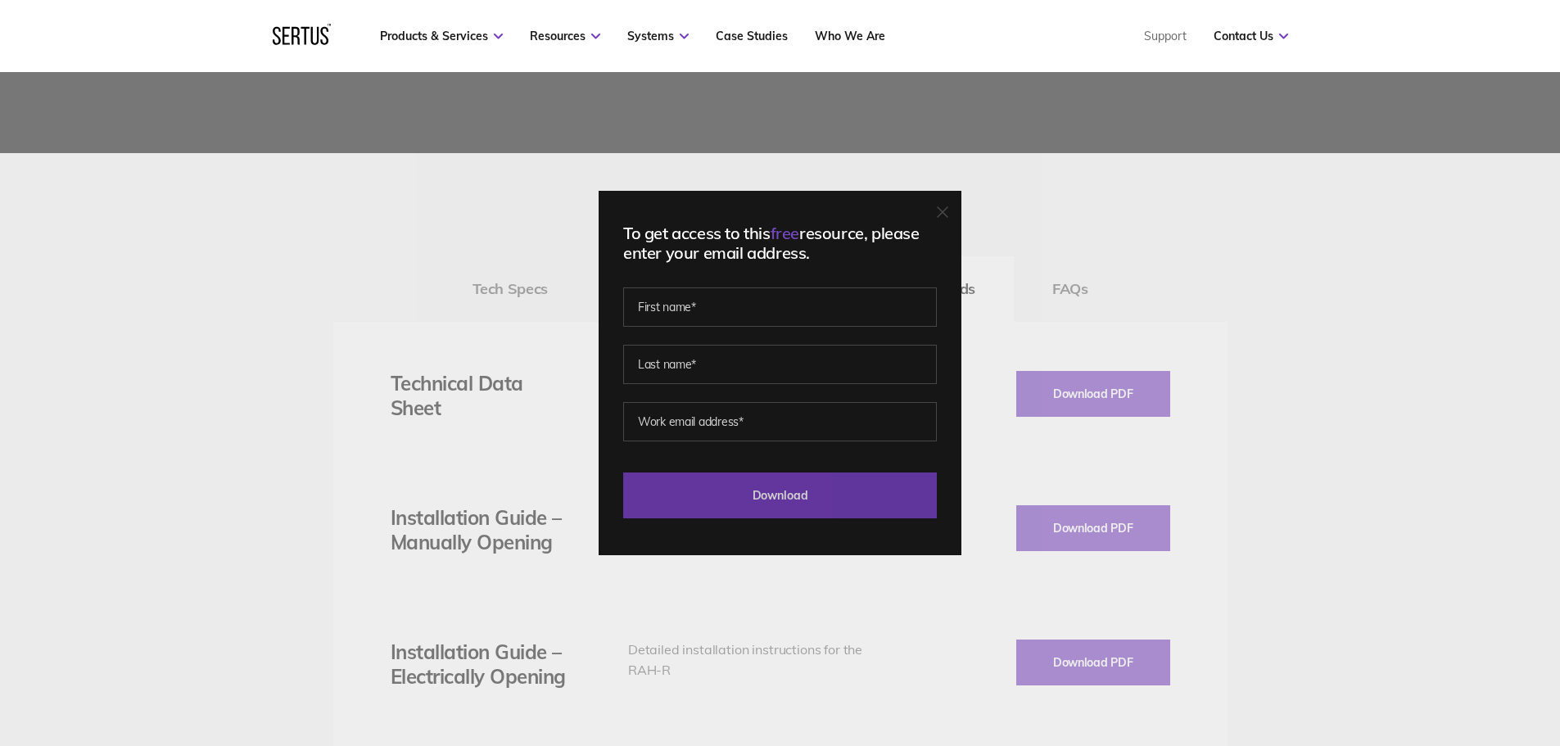
click at [796, 500] on input "Download" at bounding box center [780, 495] width 314 height 46
drag, startPoint x: 756, startPoint y: 658, endPoint x: 733, endPoint y: 644, distance: 27.3
click at [755, 655] on div "To get access to this free resource, please enter your email address. Please co…" at bounding box center [780, 373] width 1560 height 746
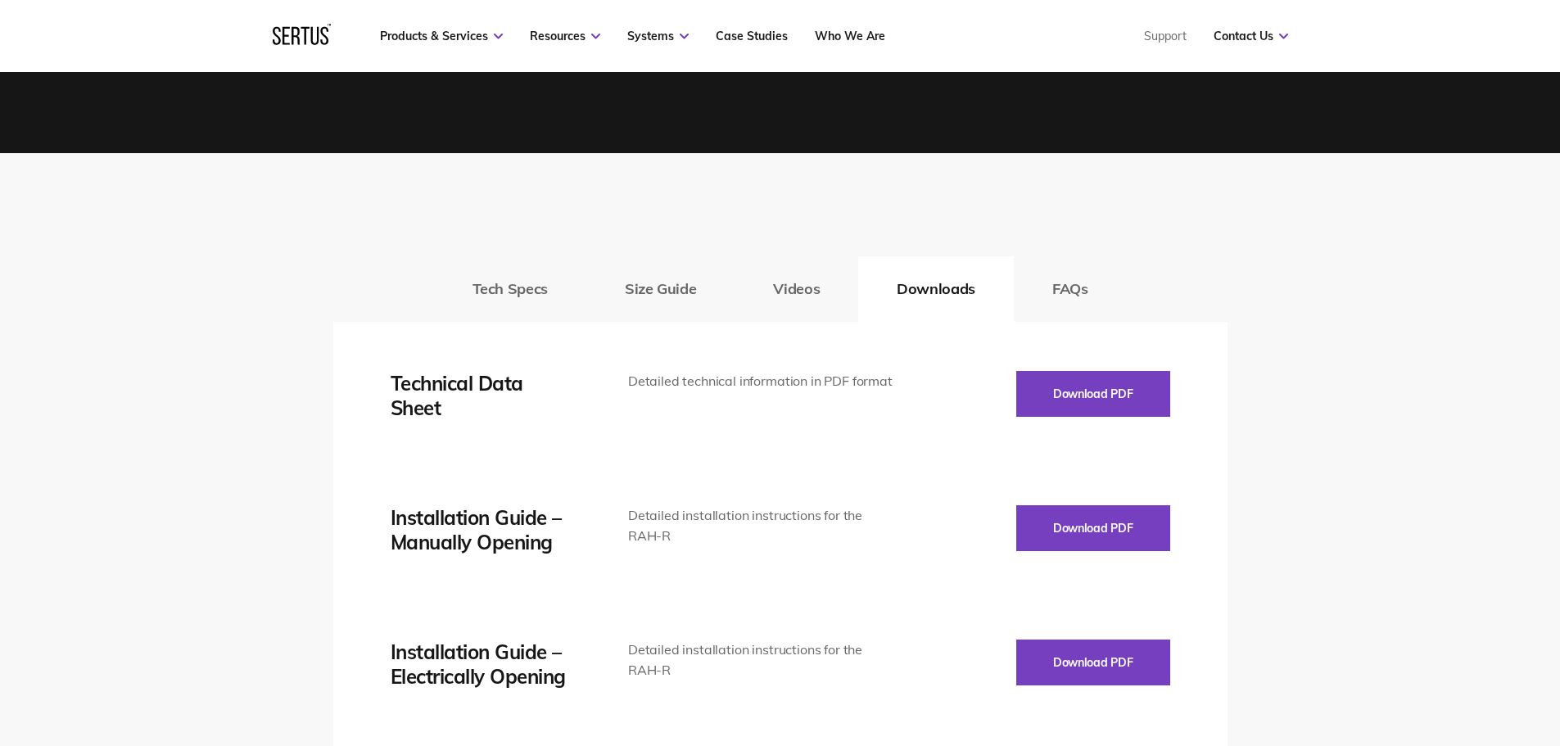
scroll to position [2211, 0]
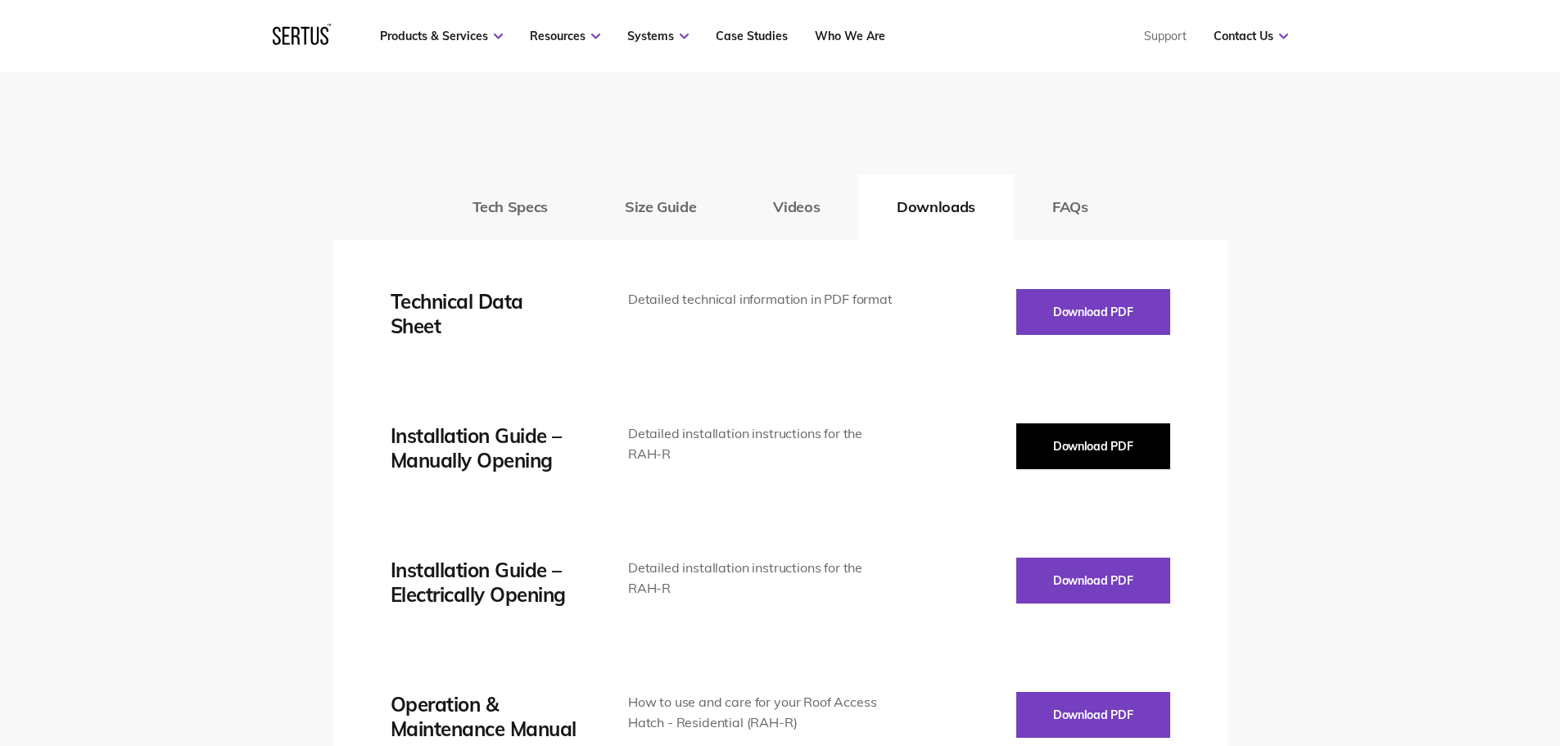
click at [1092, 423] on button "Download PDF" at bounding box center [1093, 446] width 154 height 46
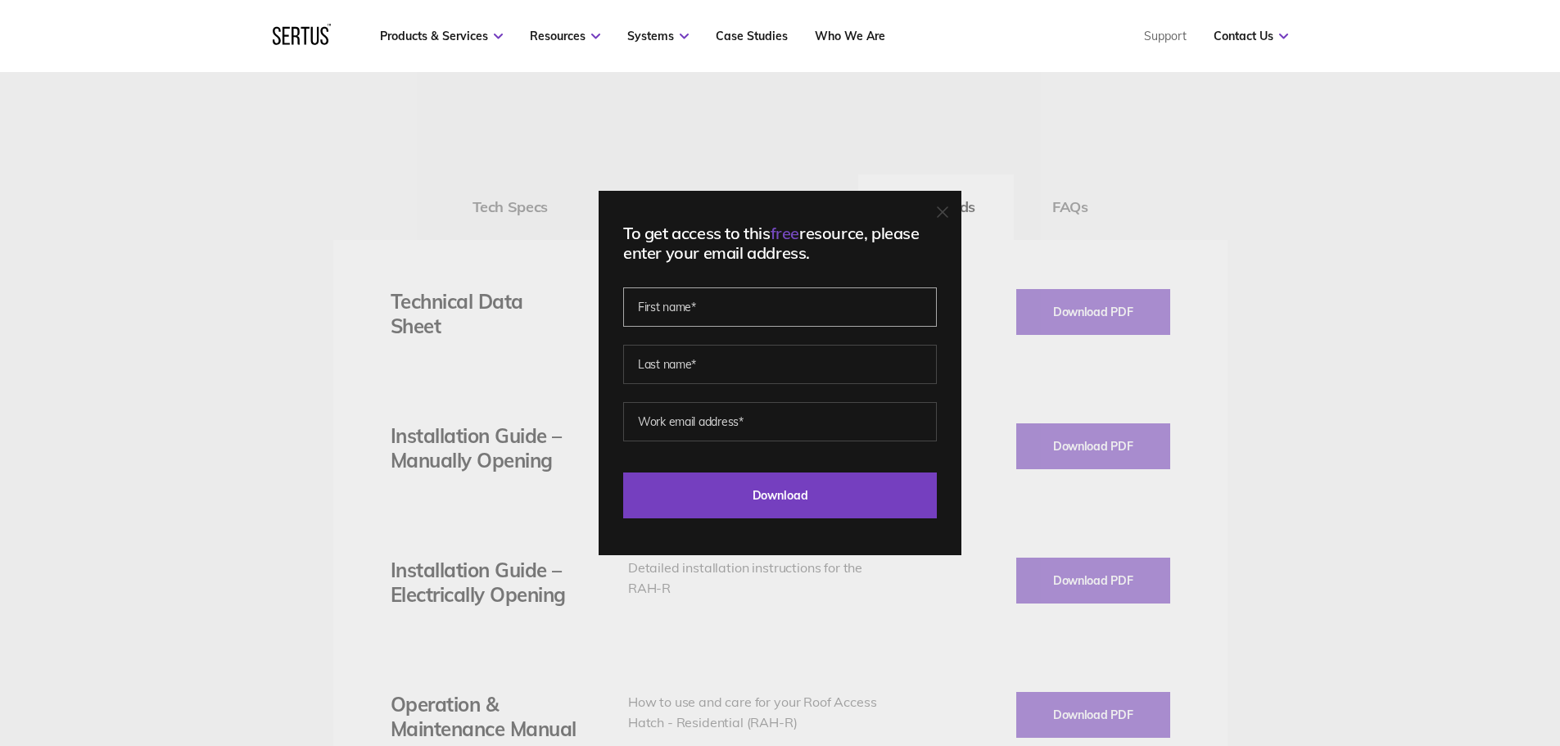
drag, startPoint x: 747, startPoint y: 300, endPoint x: 739, endPoint y: 322, distance: 23.3
click at [747, 300] on input "text" at bounding box center [780, 306] width 314 height 39
type input "Kayleigh"
type input "Ambridge"
click at [809, 423] on input "kayleigh.ambridge@gmail.com" at bounding box center [780, 421] width 314 height 39
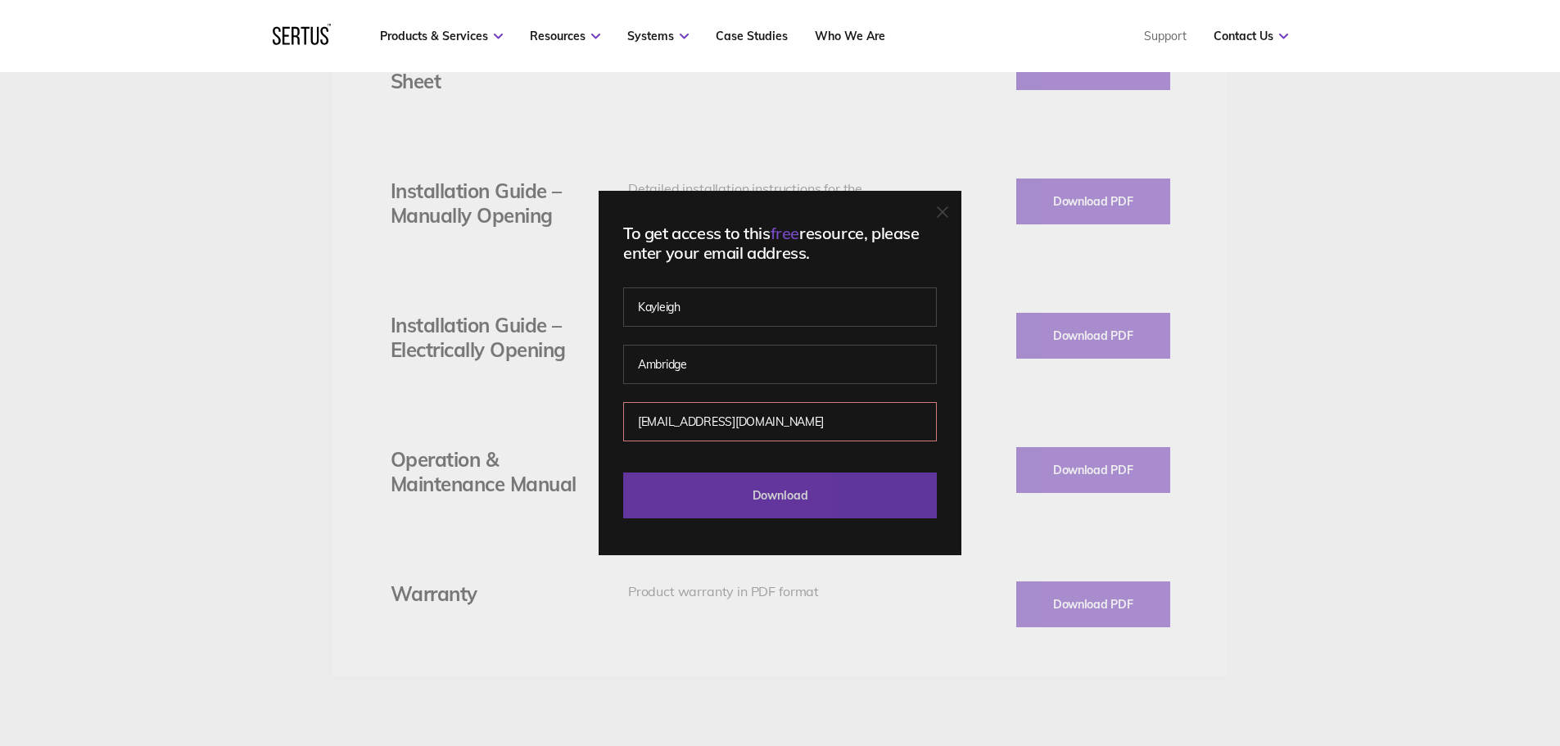
scroll to position [2457, 0]
type input "kayleigh.ambridge@gmail.com"
click at [746, 482] on input "Download" at bounding box center [780, 495] width 314 height 46
click at [831, 423] on input "kayleigh.ambridge@gmail.com" at bounding box center [780, 421] width 314 height 39
click at [849, 355] on input "Ambridge" at bounding box center [780, 364] width 314 height 39
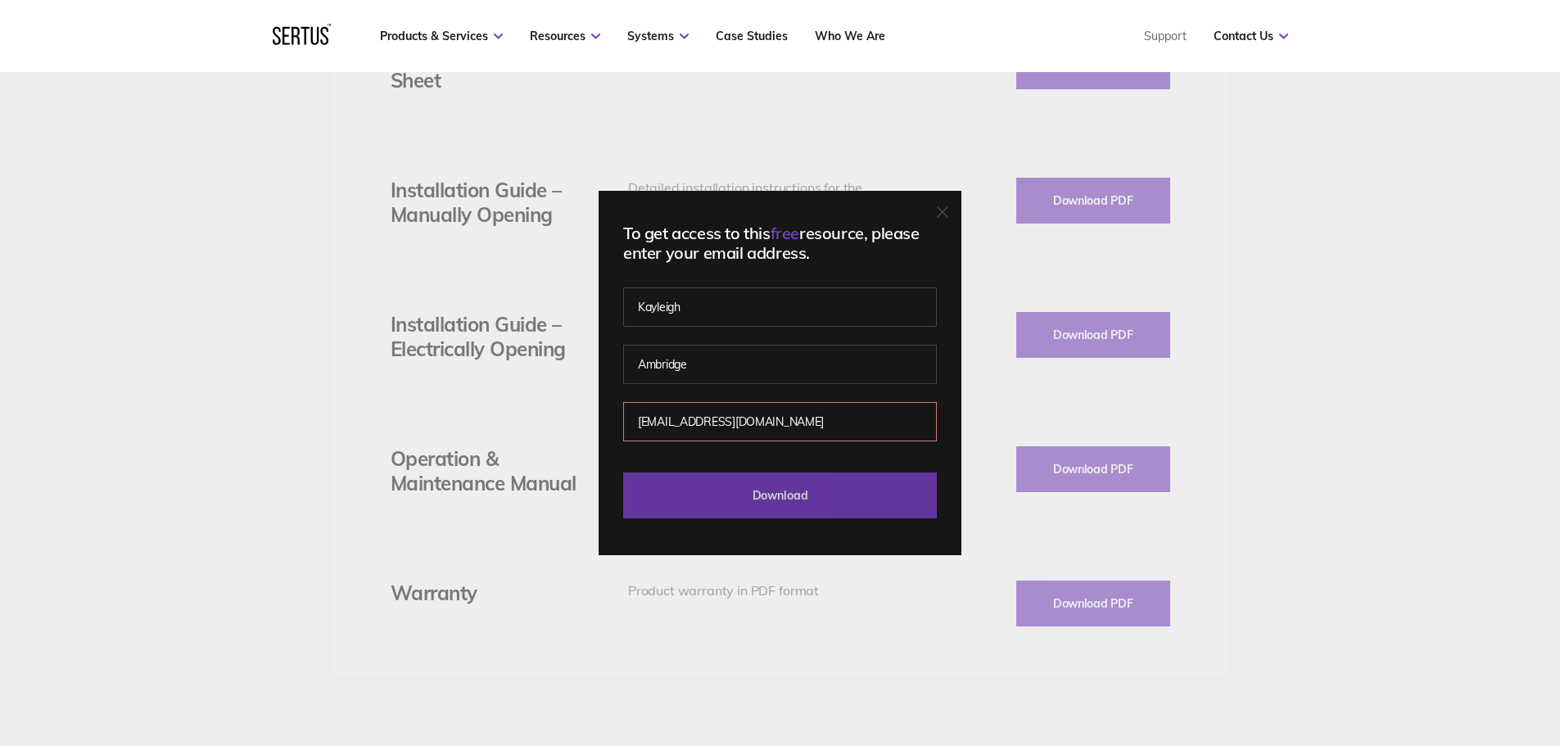
click at [855, 495] on input "Download" at bounding box center [780, 495] width 314 height 46
click at [1367, 397] on div "To get access to this free resource, please enter your email address. Kayleigh …" at bounding box center [780, 373] width 1560 height 746
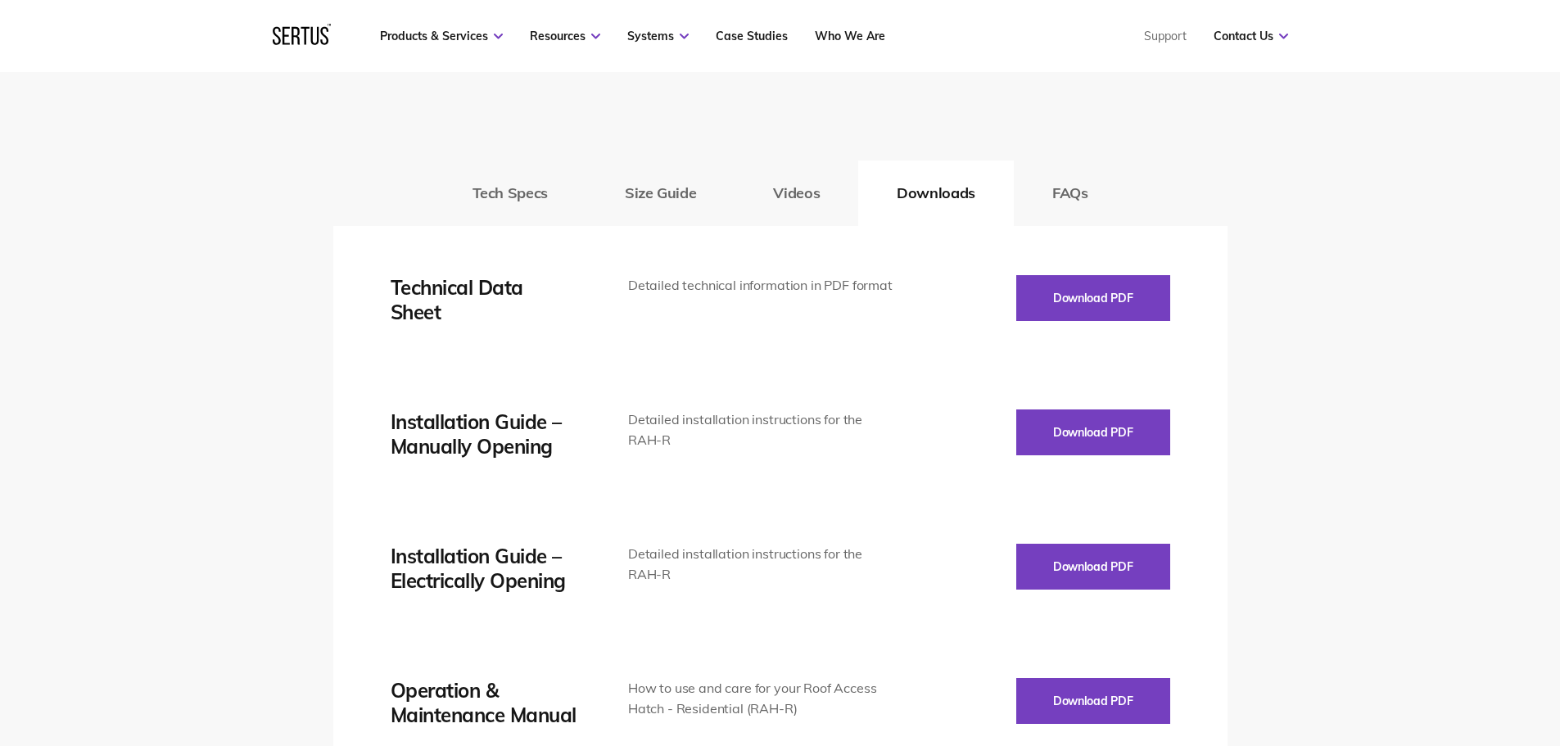
scroll to position [1965, 0]
